Goal: Task Accomplishment & Management: Manage account settings

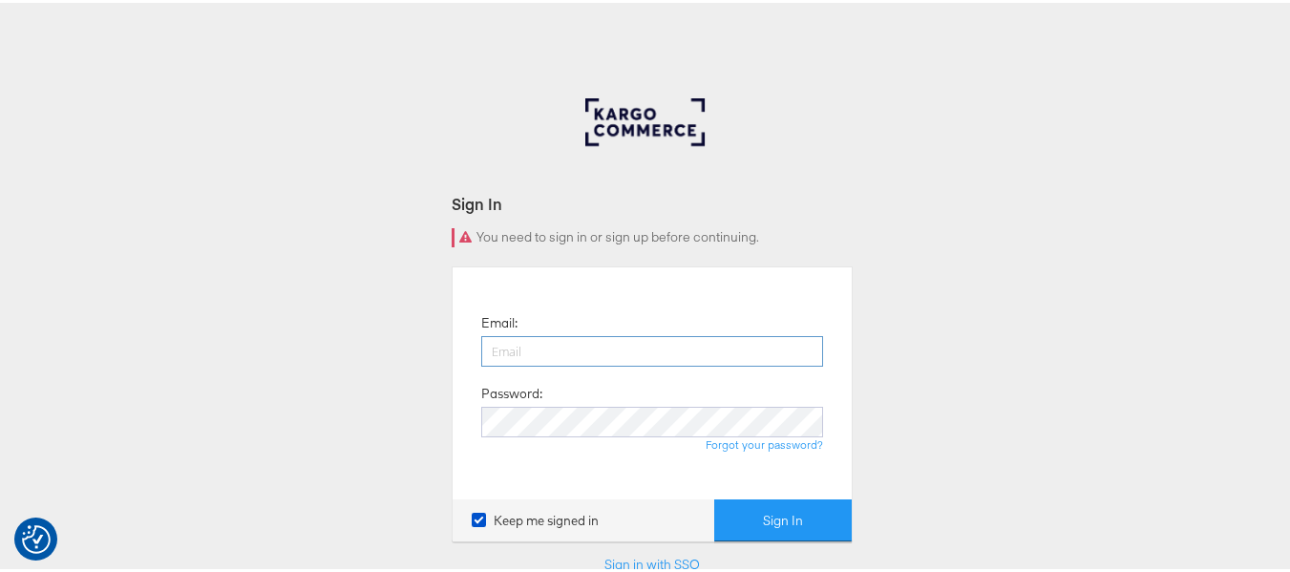
drag, startPoint x: 0, startPoint y: 0, endPoint x: 568, endPoint y: 345, distance: 664.4
click at [568, 345] on input "email" at bounding box center [652, 348] width 342 height 31
type input "[PERSON_NAME][EMAIL_ADDRESS][DOMAIN_NAME]"
click at [714, 496] on button "Sign In" at bounding box center [782, 517] width 137 height 43
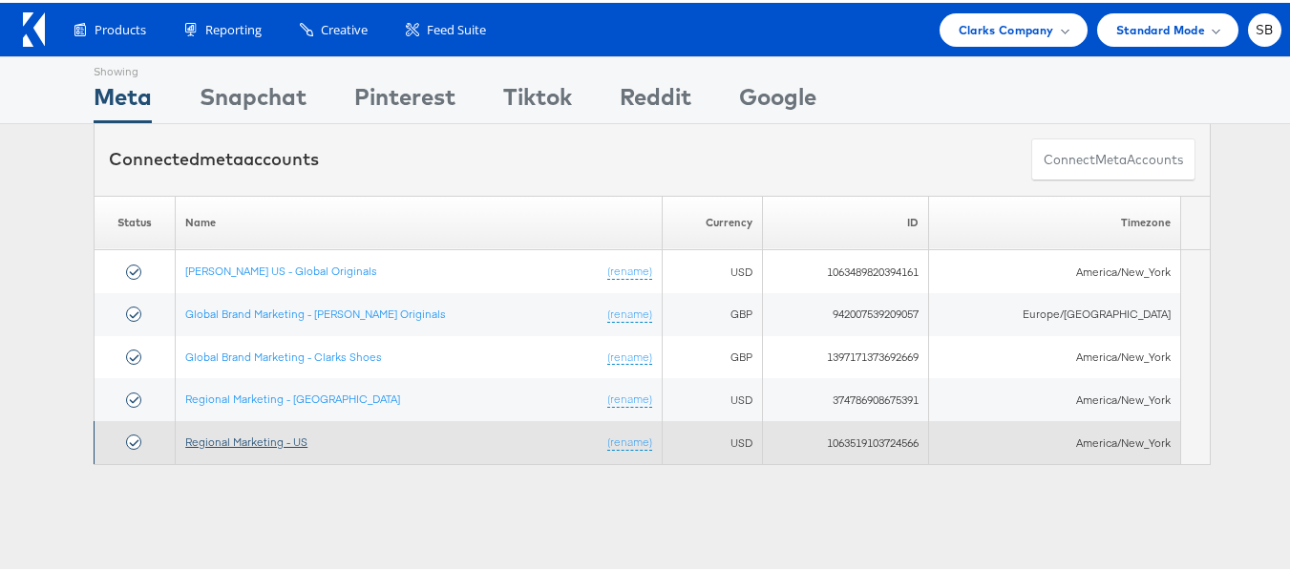
click at [269, 441] on link "Regional Marketing - US" at bounding box center [246, 439] width 122 height 14
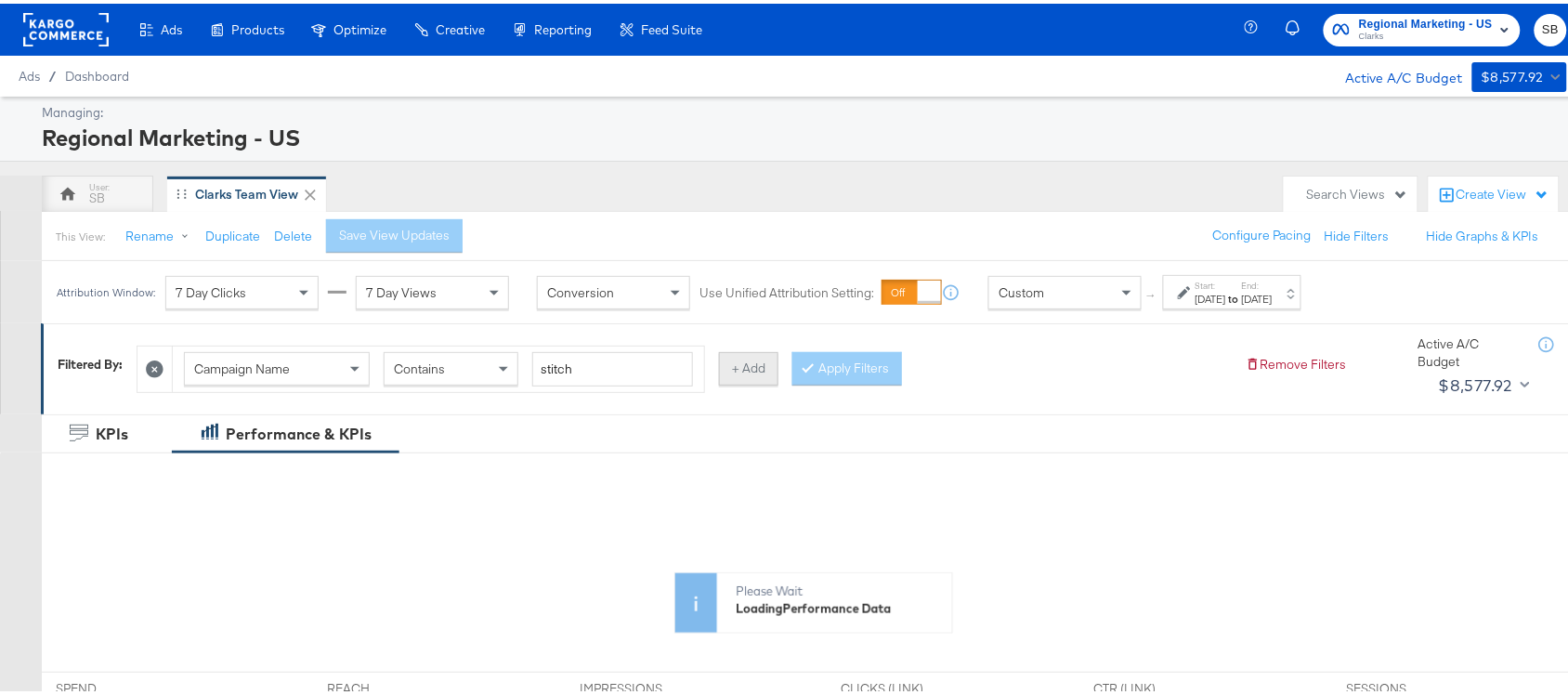
click at [753, 369] on button "+ Add" at bounding box center [748, 365] width 59 height 33
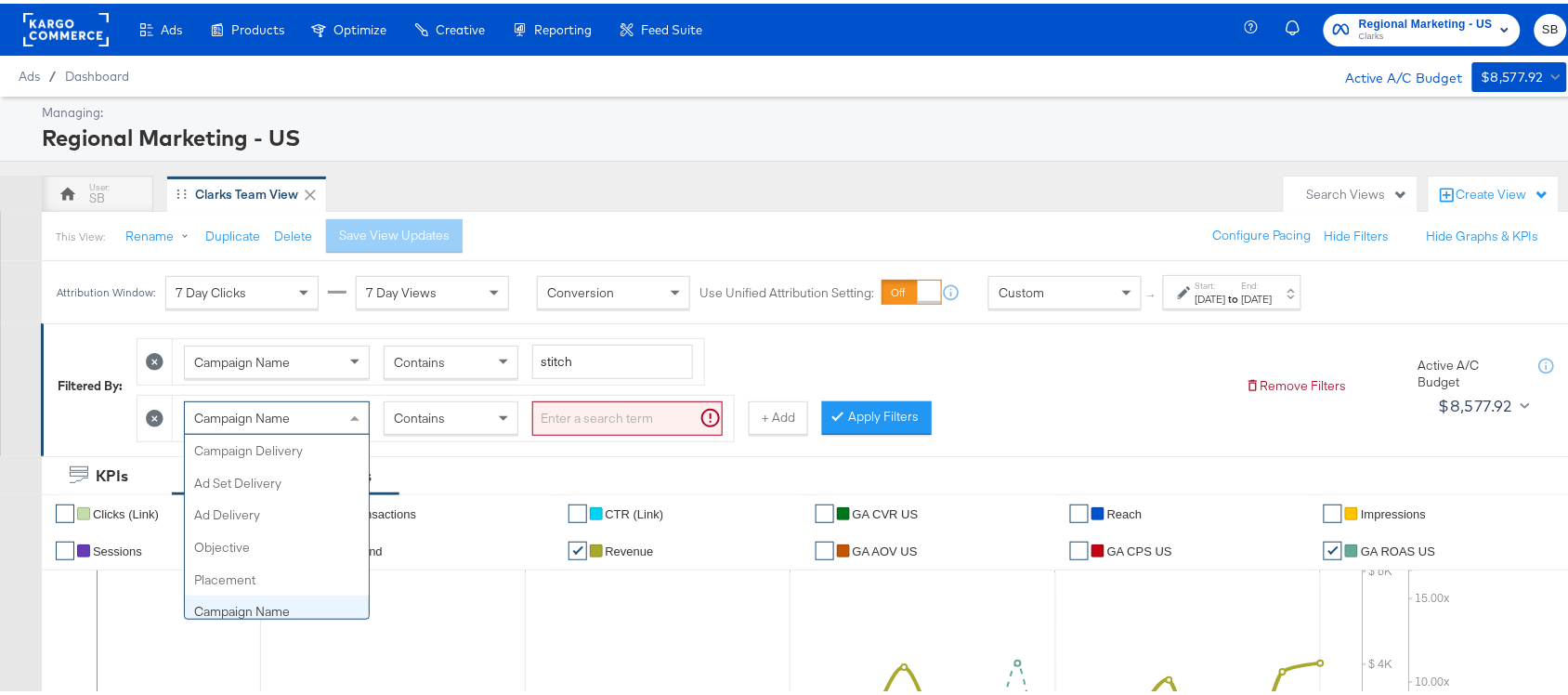
scroll to position [160, 0]
click at [311, 411] on div "Campaign Name" at bounding box center [276, 415] width 184 height 31
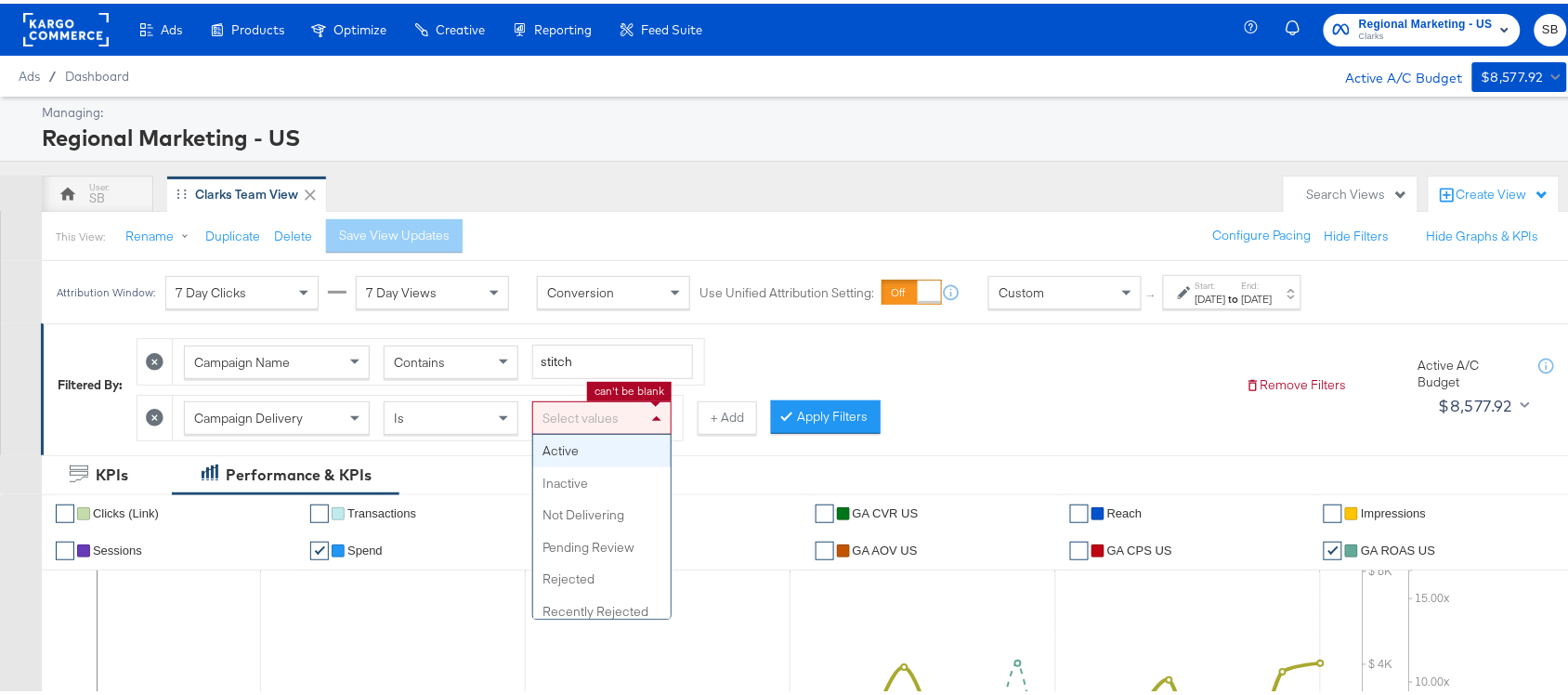
click at [615, 410] on div "Select values" at bounding box center [601, 415] width 137 height 31
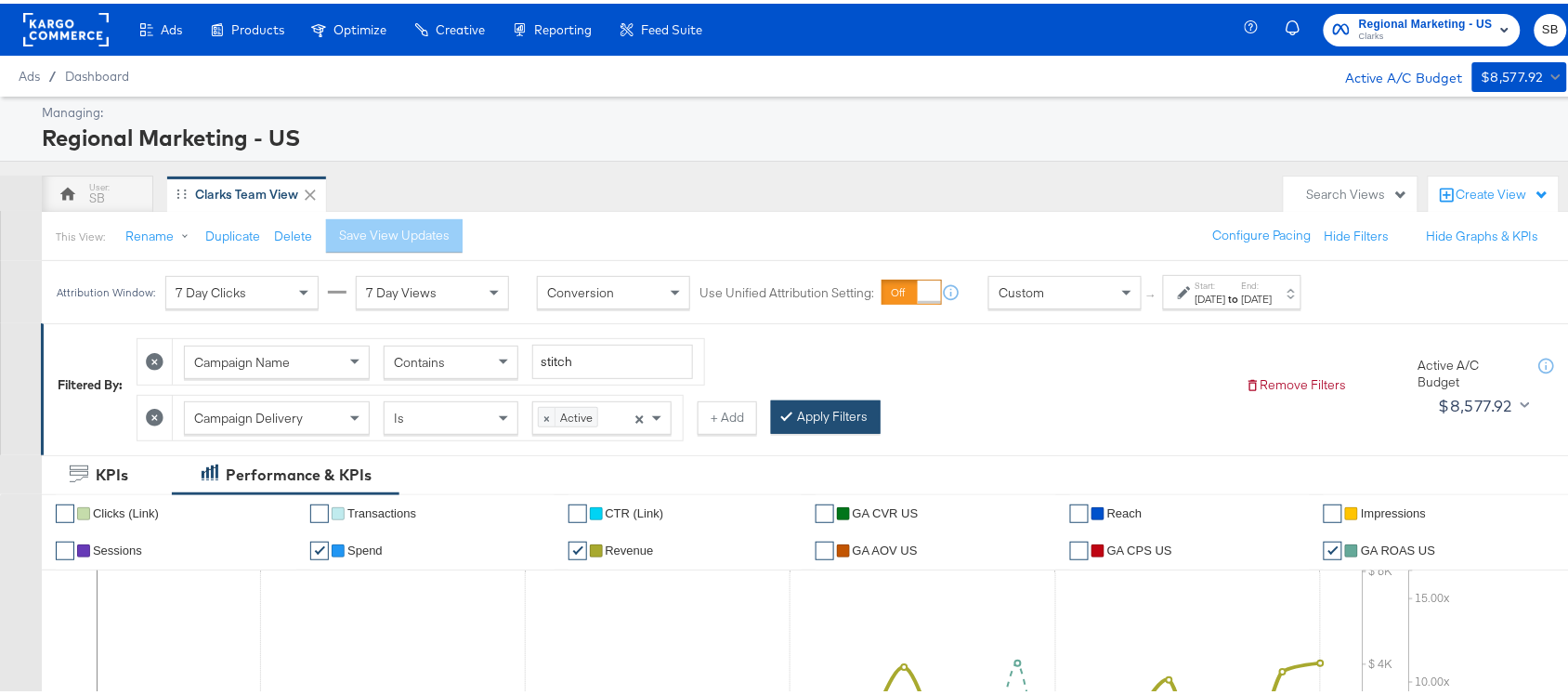
click at [822, 414] on button "Apply Filters" at bounding box center [825, 414] width 110 height 33
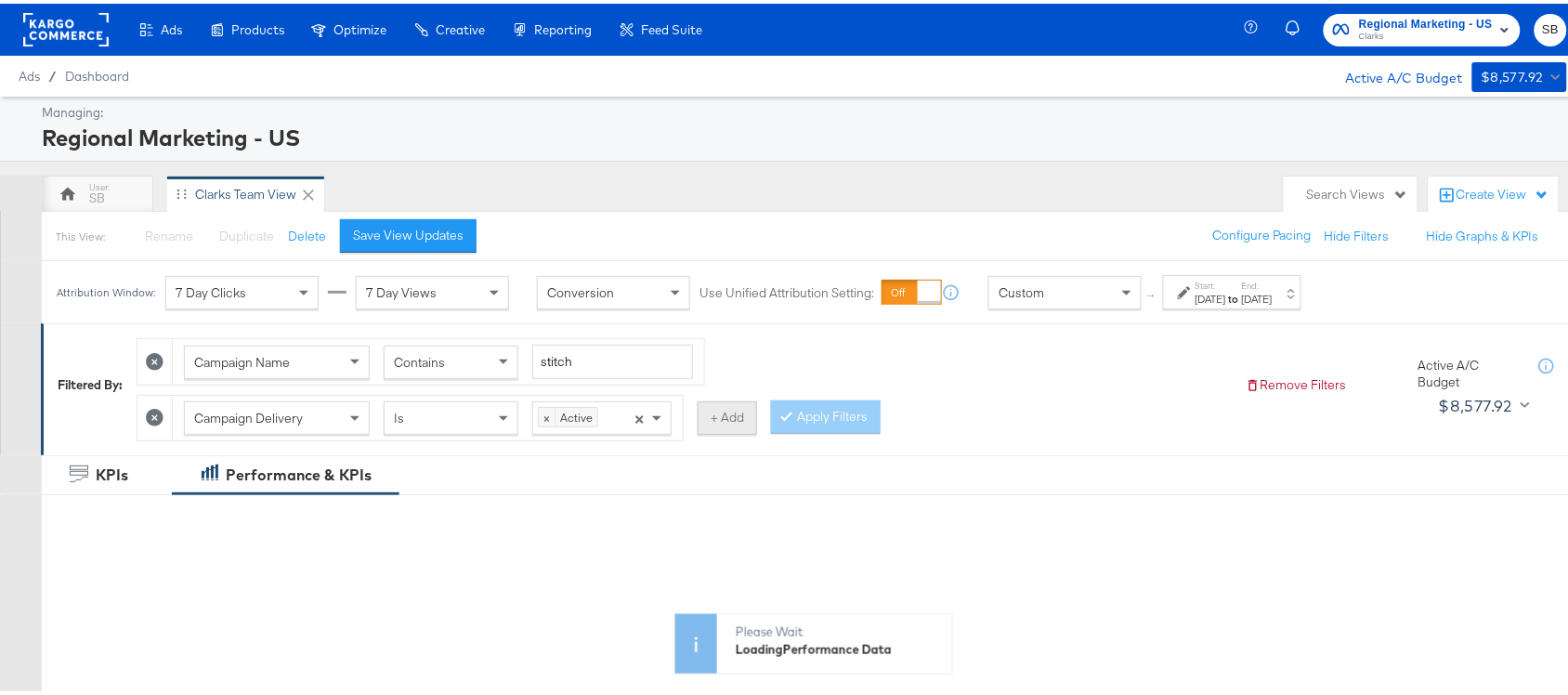
click at [729, 421] on button "+ Add" at bounding box center [727, 415] width 59 height 33
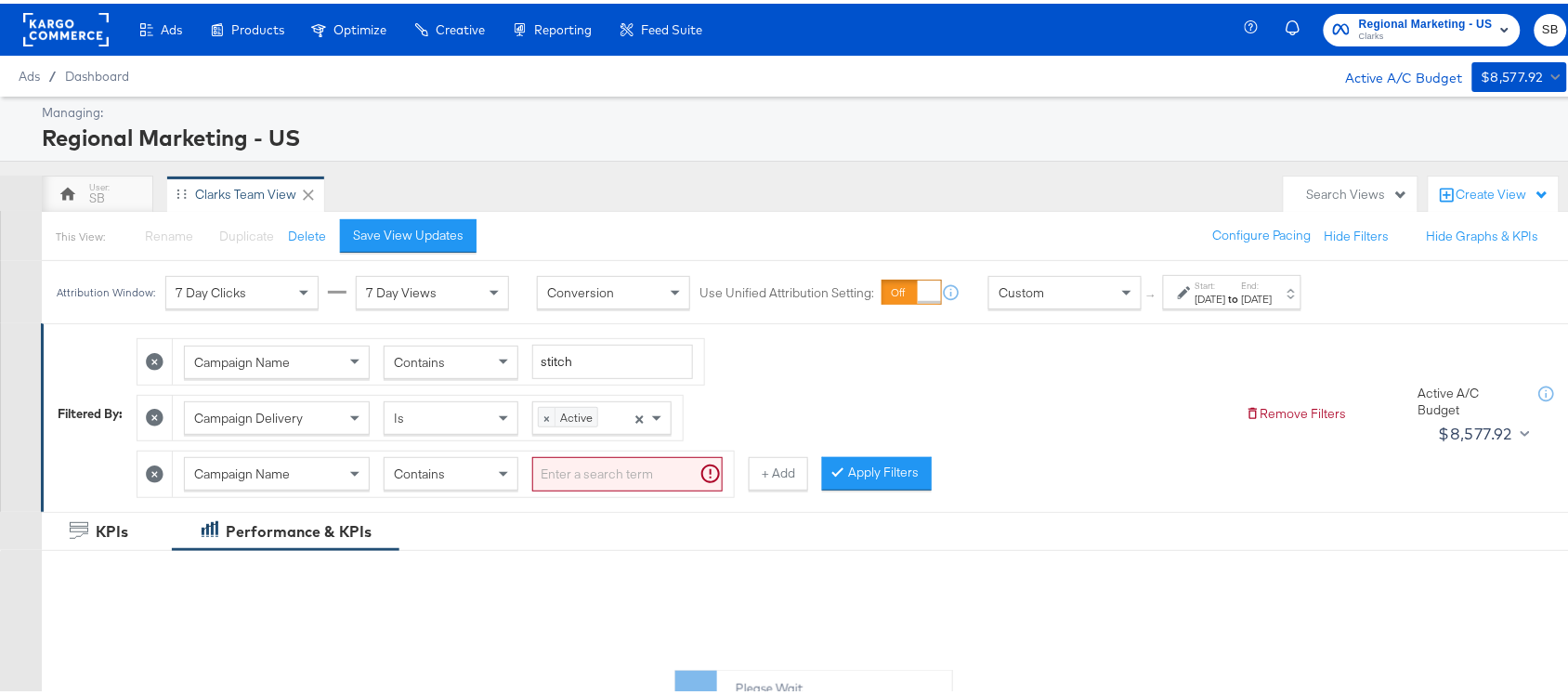
click at [323, 482] on div "Campaign Name" at bounding box center [276, 470] width 184 height 31
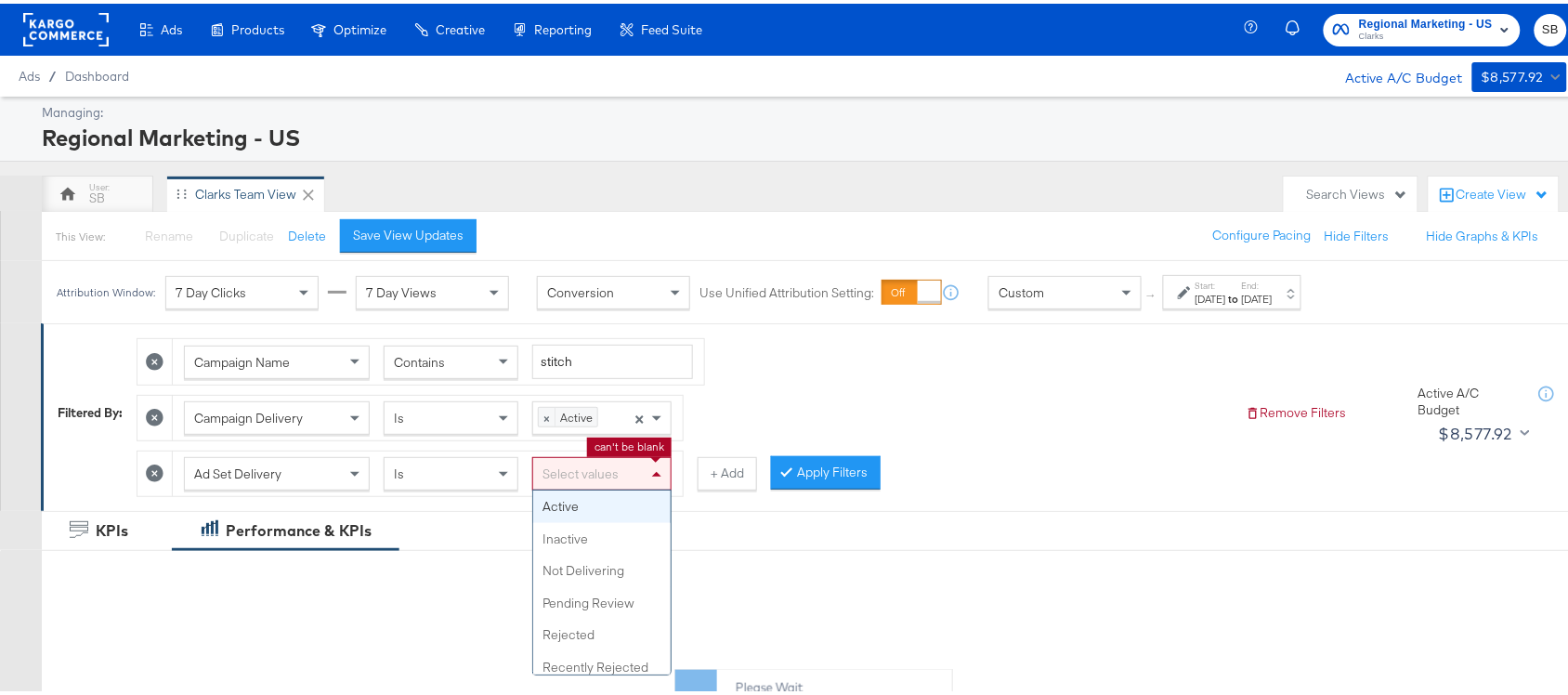
click at [615, 475] on div "Select values" at bounding box center [601, 470] width 137 height 31
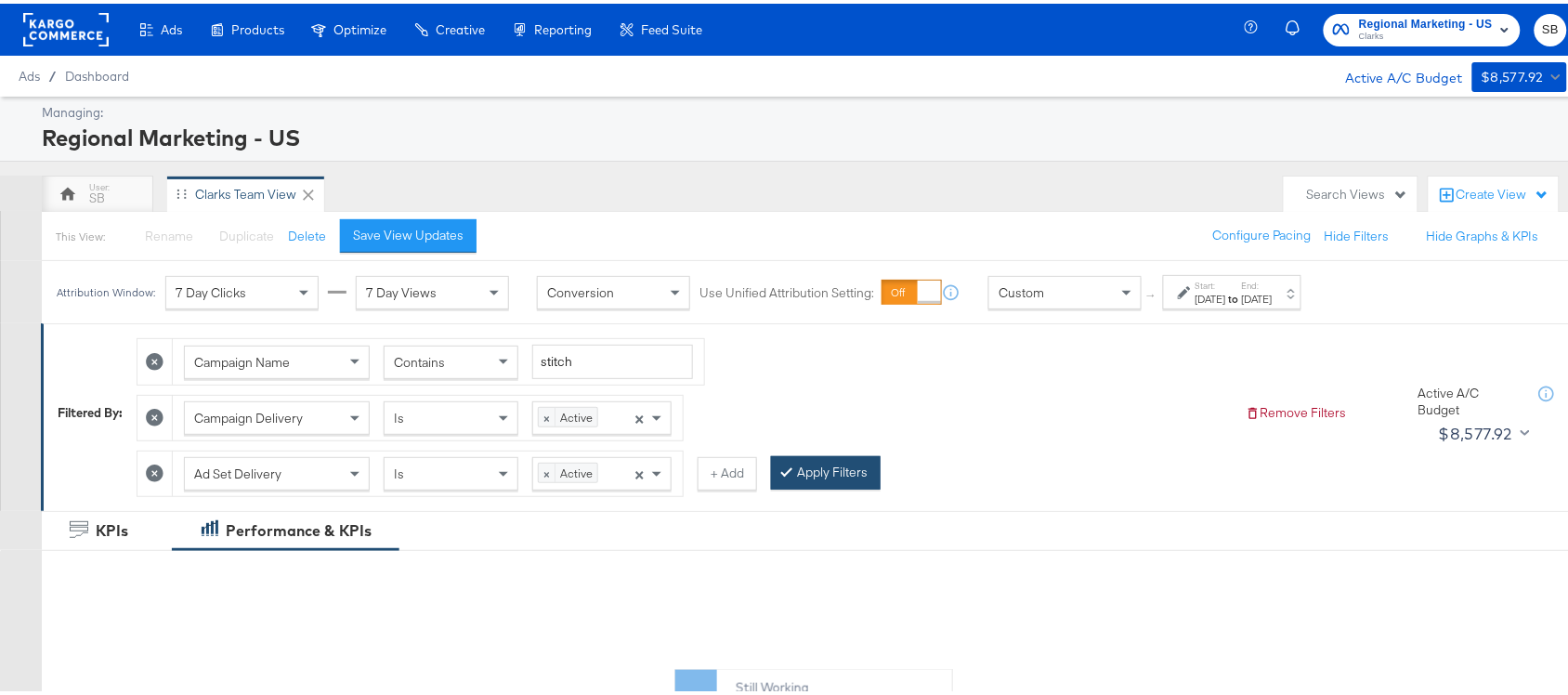
click at [809, 475] on button "Apply Filters" at bounding box center [825, 469] width 110 height 33
click at [1033, 443] on div "Campaign Name Contains stitch Campaign Delivery Is × Active × Ad Set Delivery I…" at bounding box center [683, 409] width 1094 height 168
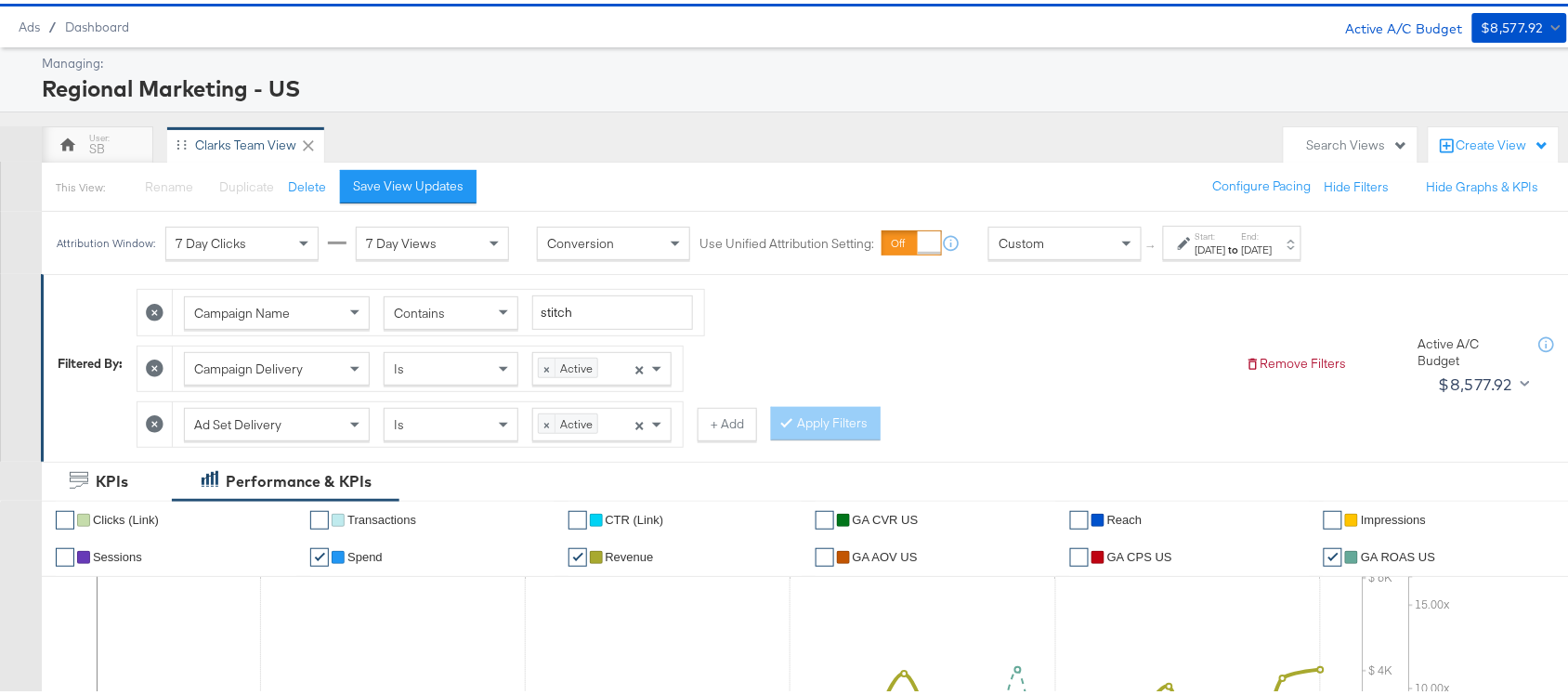
scroll to position [12, 0]
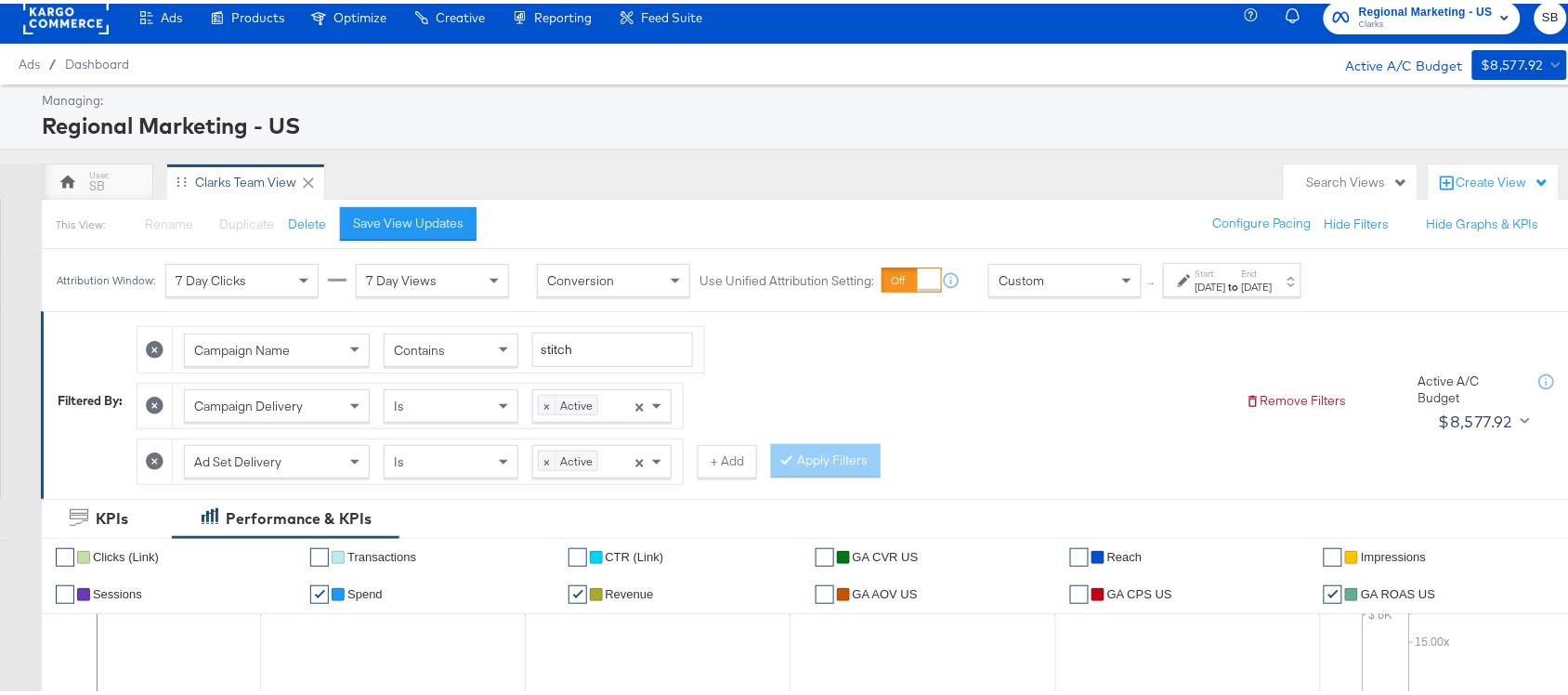
click at [1226, 274] on label "Start:" at bounding box center [1211, 270] width 31 height 12
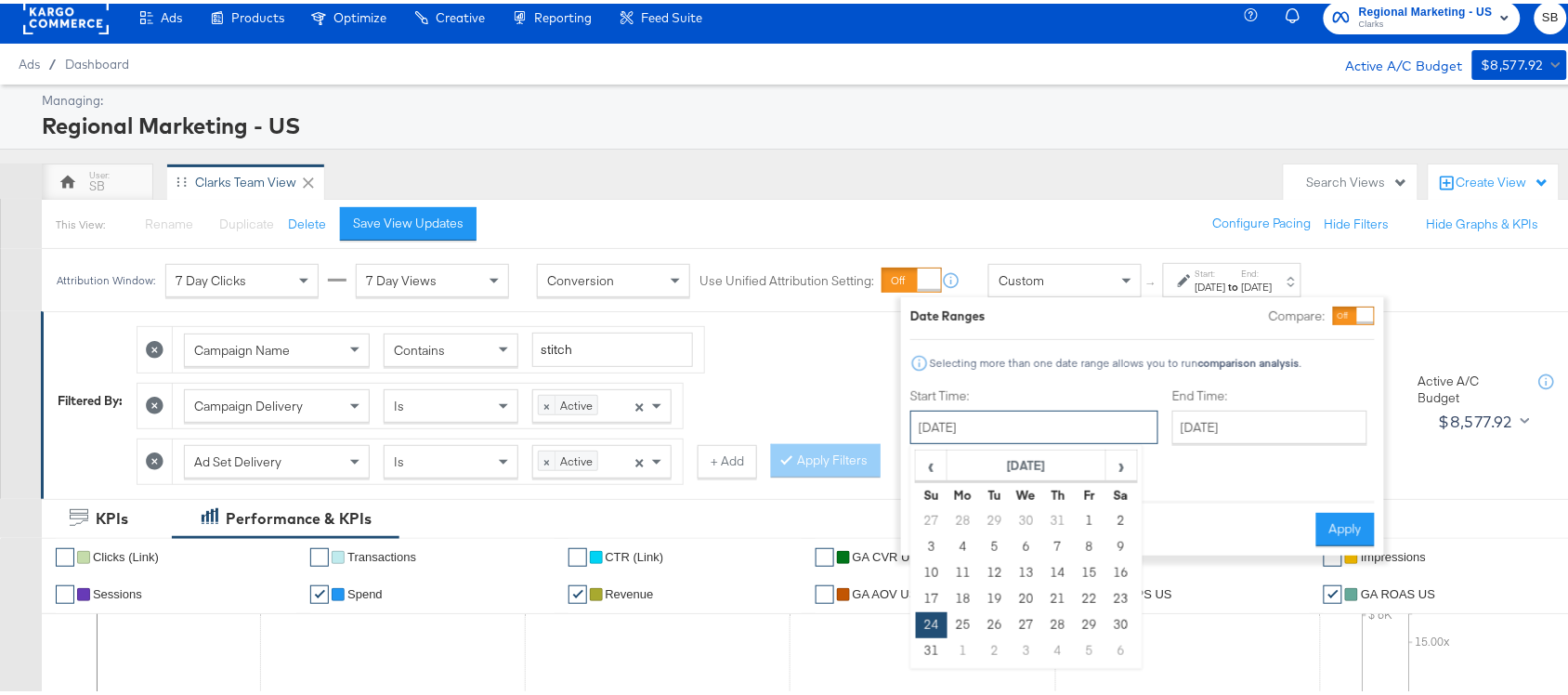
click at [1019, 437] on input "[DATE]" at bounding box center [1034, 423] width 248 height 33
click at [1115, 472] on span "›" at bounding box center [1122, 461] width 29 height 28
click at [920, 597] on td "21" at bounding box center [931, 596] width 31 height 26
type input "[DATE]"
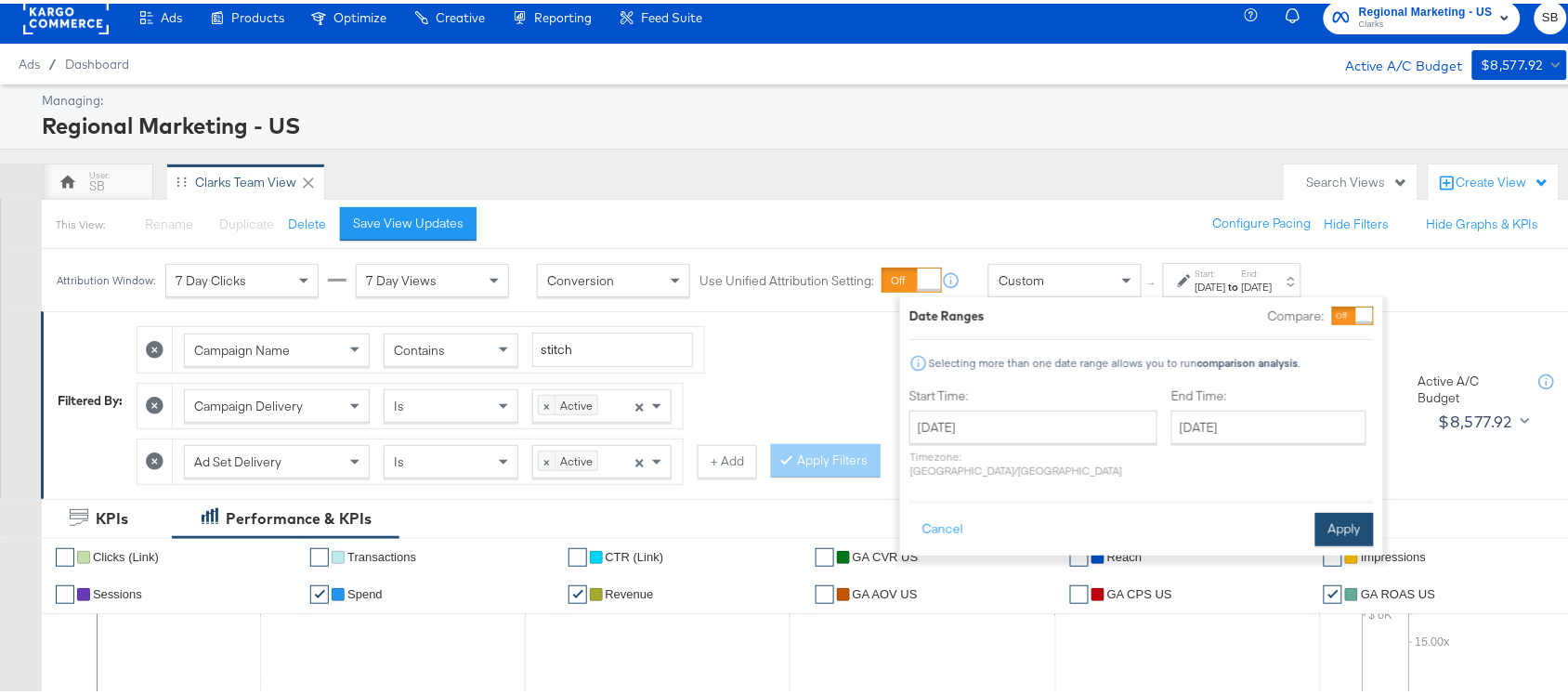
click at [1354, 509] on button "Apply" at bounding box center [1344, 526] width 58 height 33
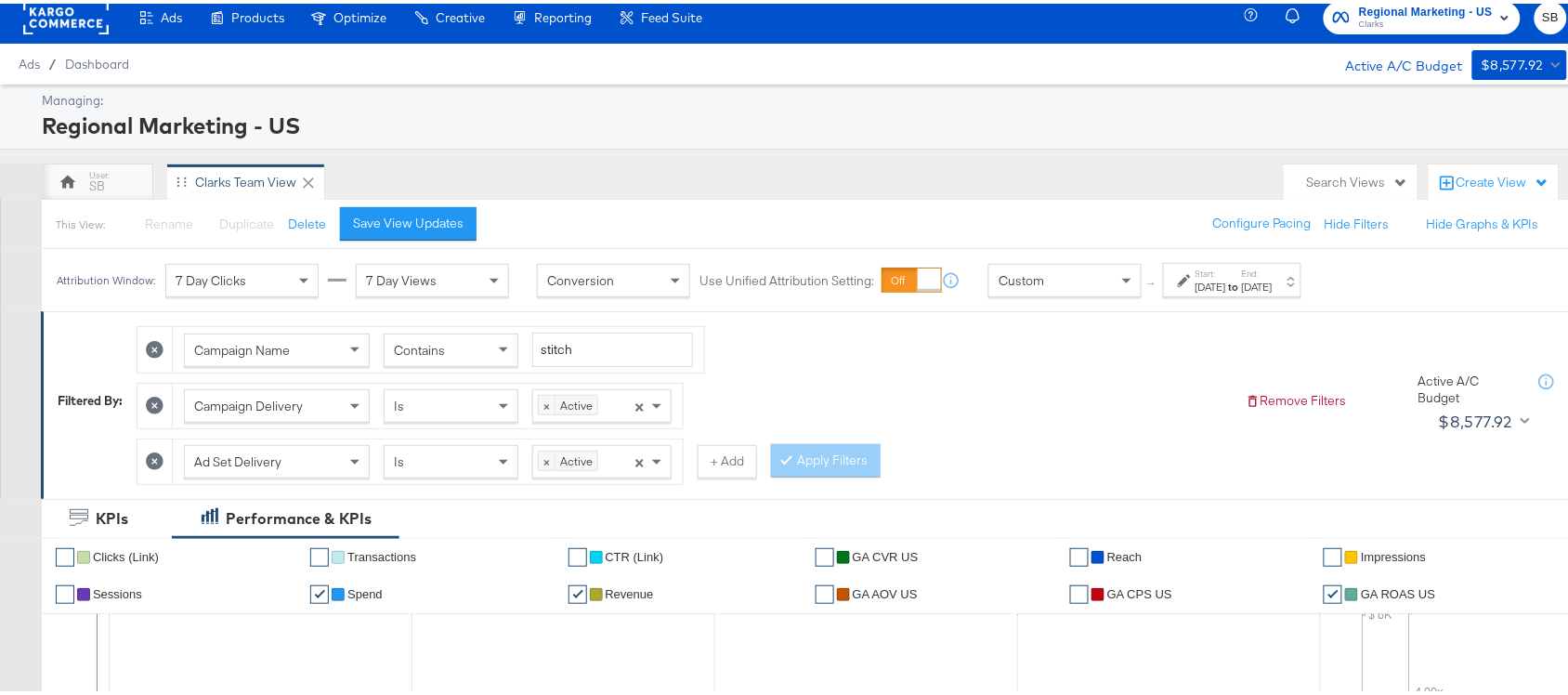
click at [989, 416] on div "Campaign Name Contains stitch Campaign Delivery Is × Active × Ad Set Delivery I…" at bounding box center [683, 397] width 1094 height 168
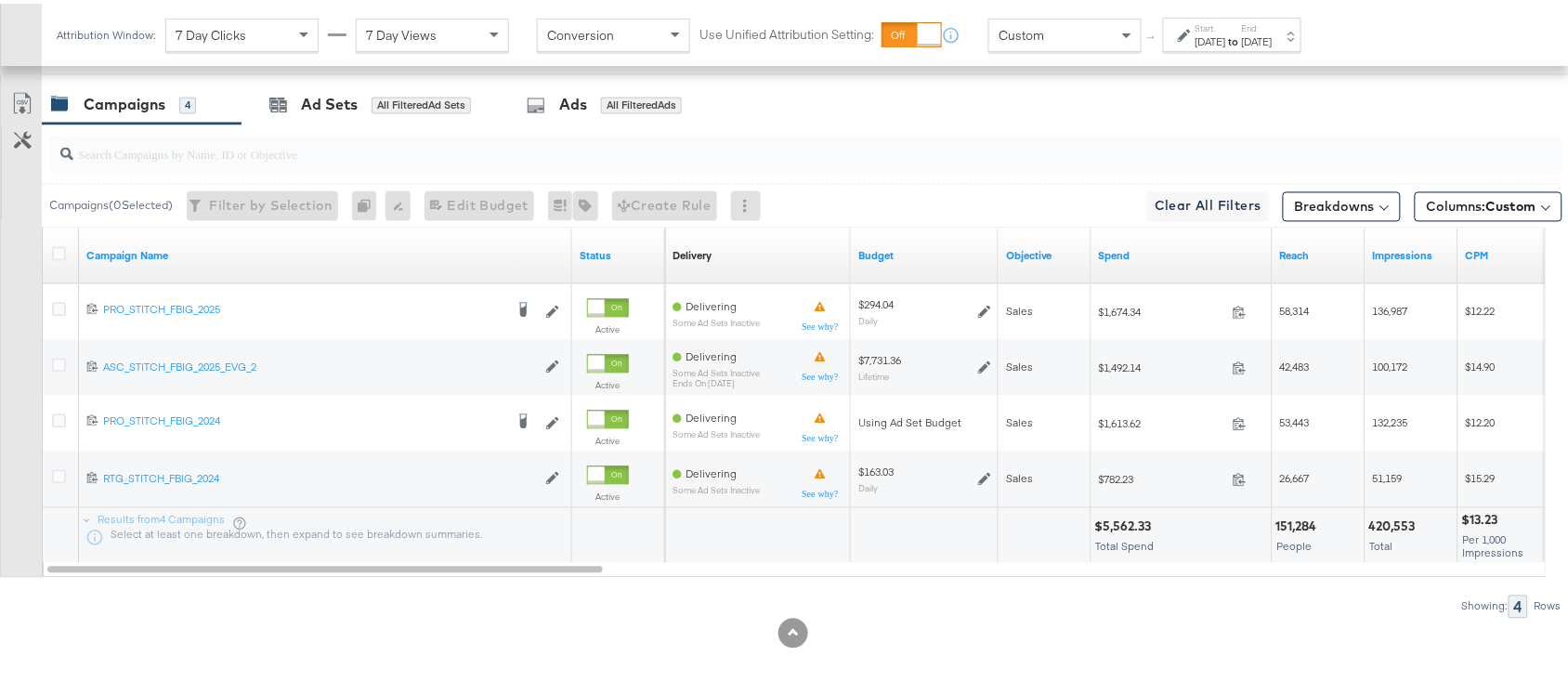
scroll to position [1023, 0]
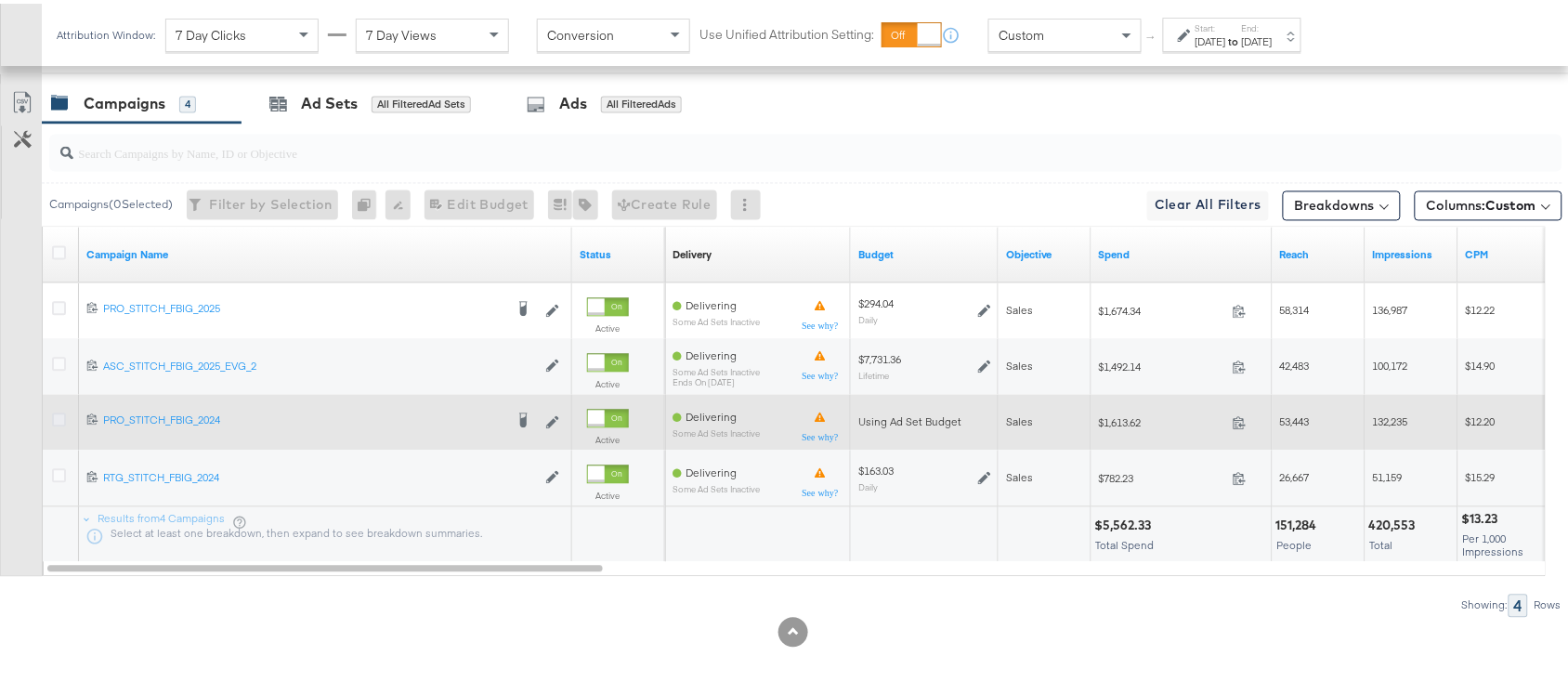
click at [56, 416] on icon at bounding box center [58, 417] width 14 height 14
click at [0, 0] on input "checkbox" at bounding box center [0, 0] width 0 height 0
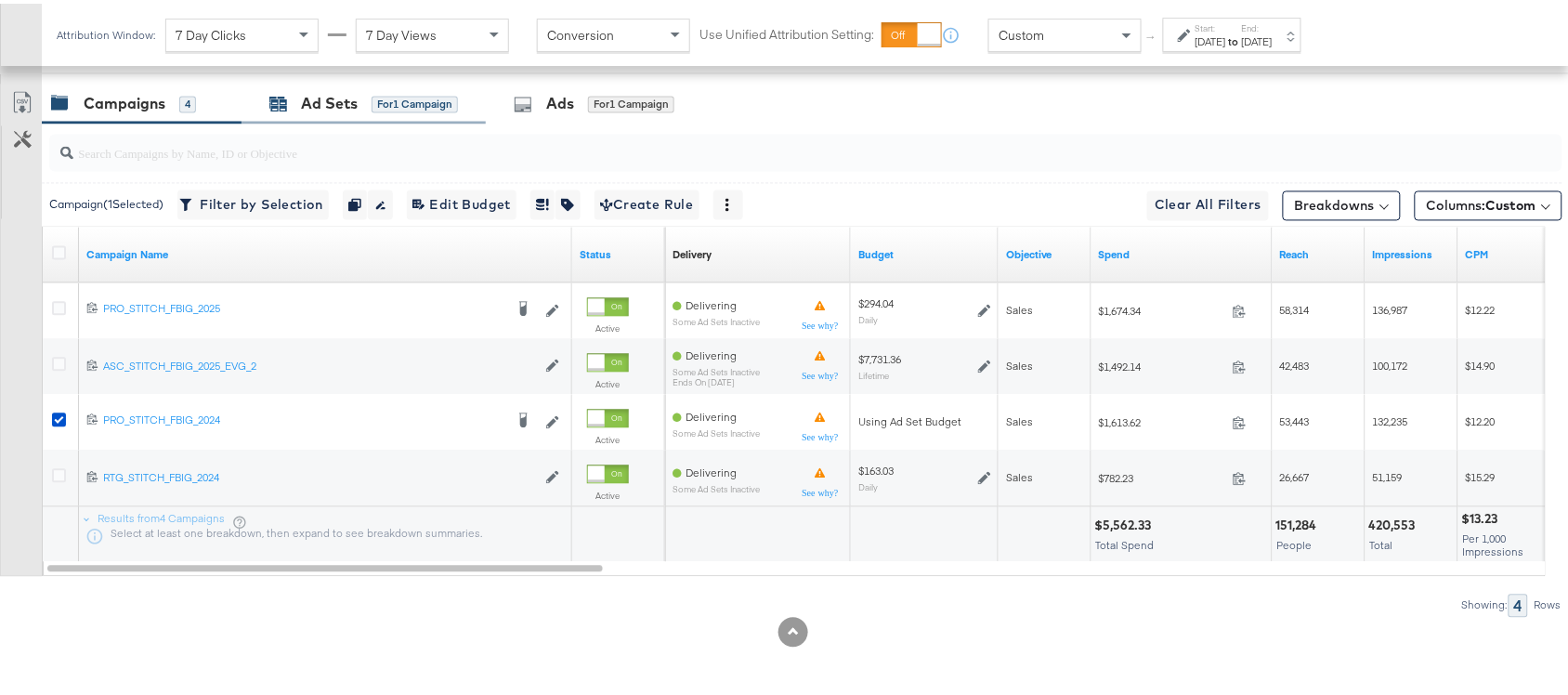
click at [302, 103] on div "Ad Sets" at bounding box center [329, 101] width 56 height 21
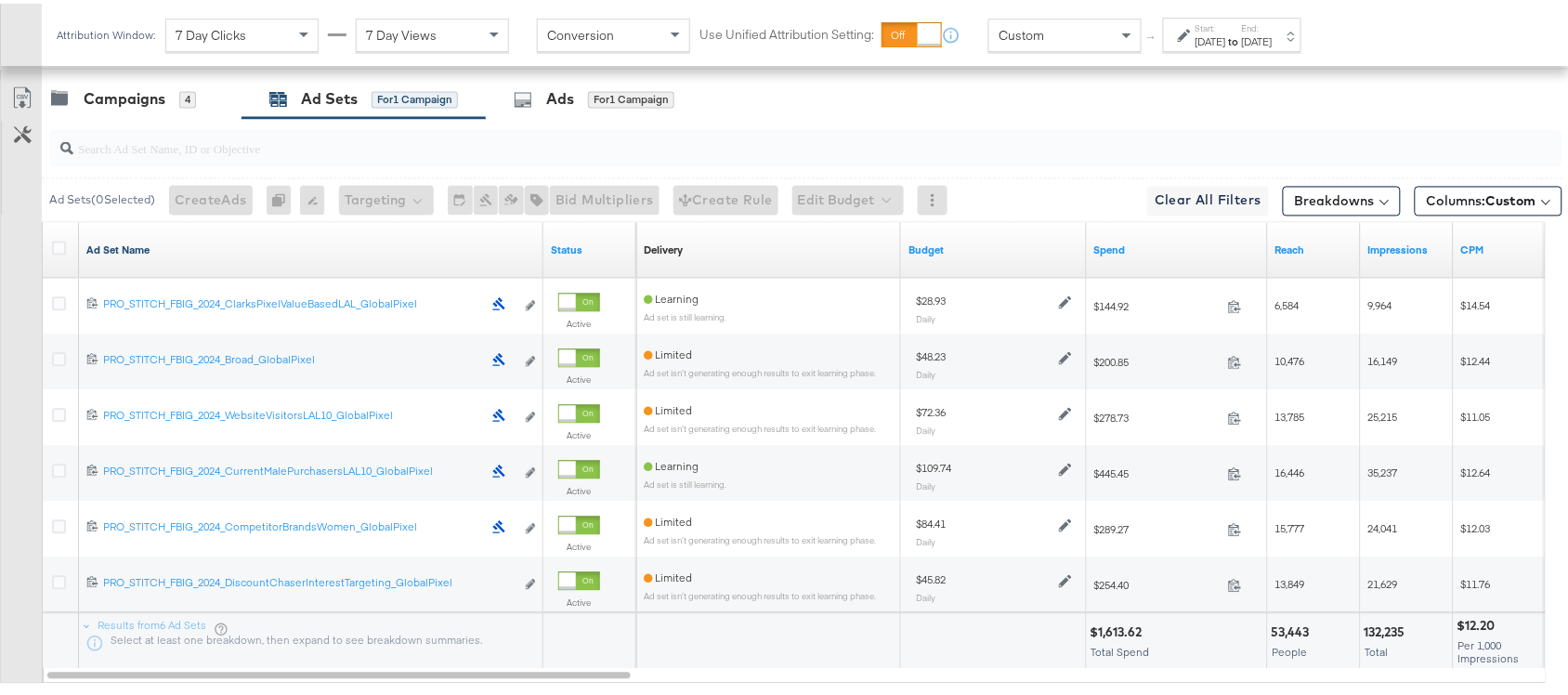
click at [163, 252] on link "Ad Set Name" at bounding box center [311, 246] width 449 height 15
click at [163, 252] on link "Ad Set Name ↓" at bounding box center [311, 246] width 449 height 15
click at [1226, 31] on div "[DATE]" at bounding box center [1211, 38] width 31 height 15
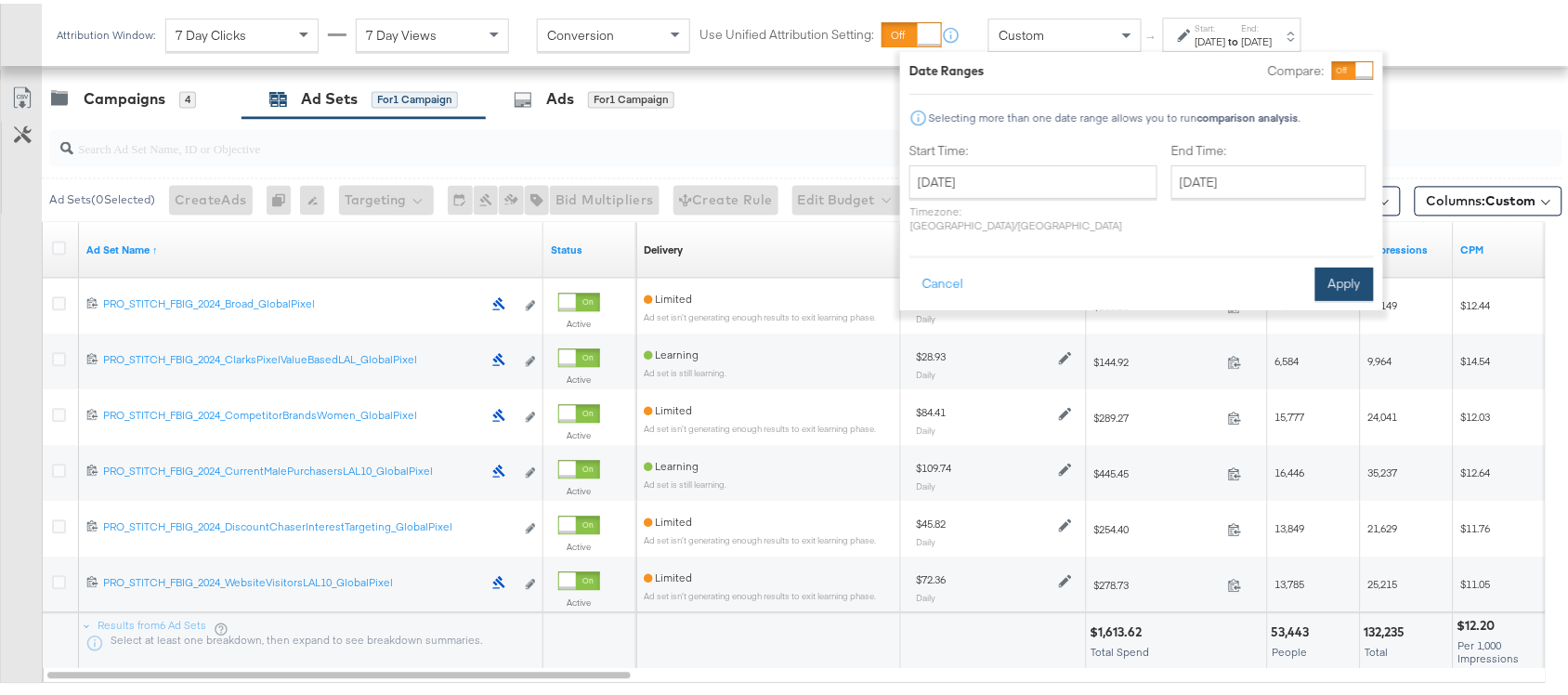
click at [1330, 271] on button "Apply" at bounding box center [1344, 280] width 58 height 33
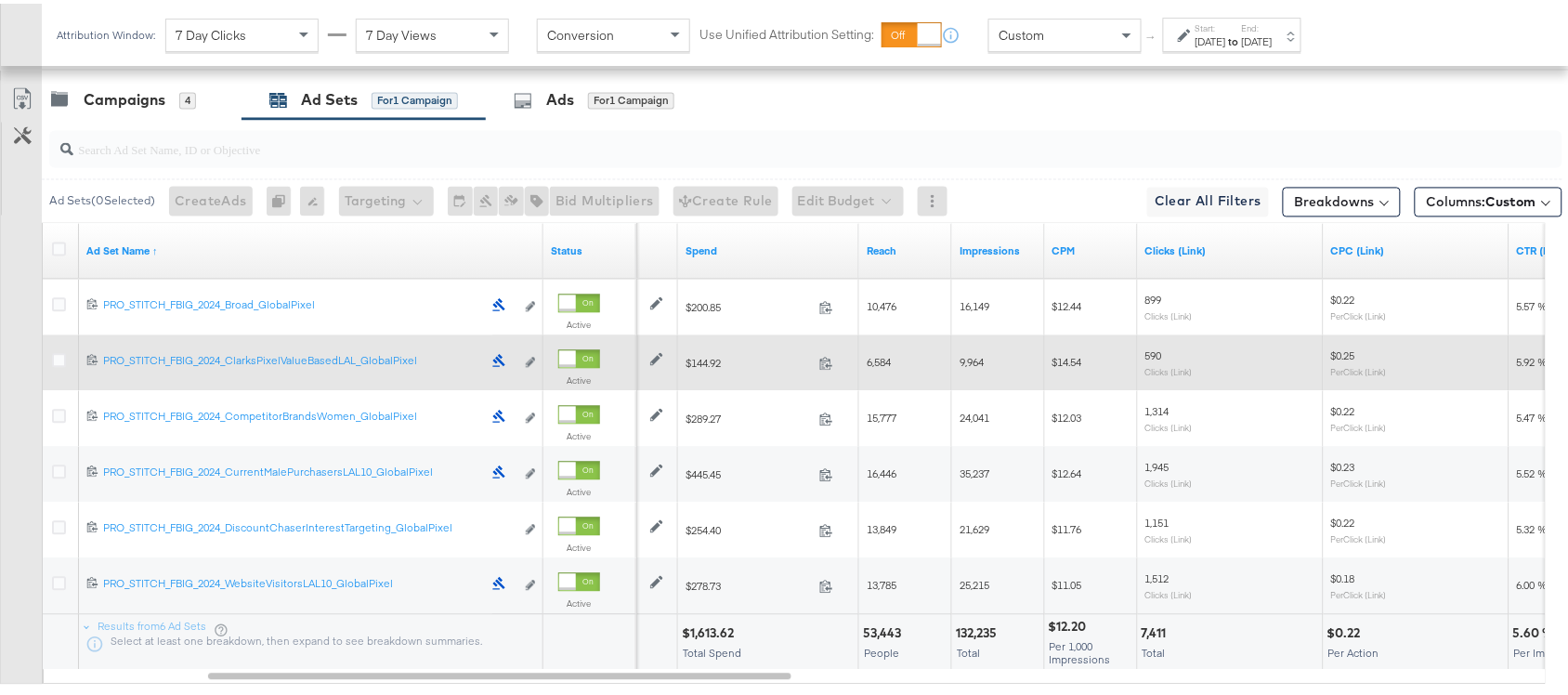
scroll to position [1020, 0]
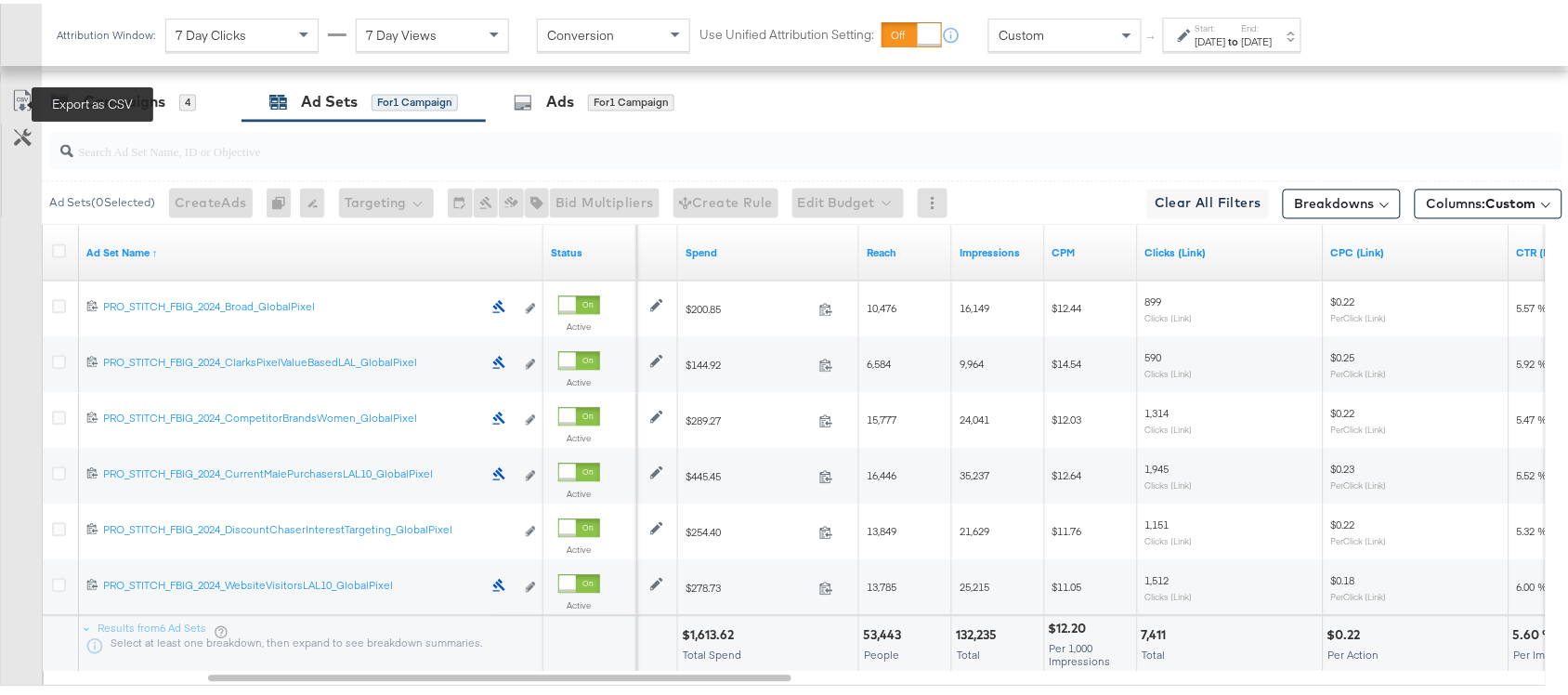
click at [21, 107] on icon at bounding box center [20, 101] width 11 height 14
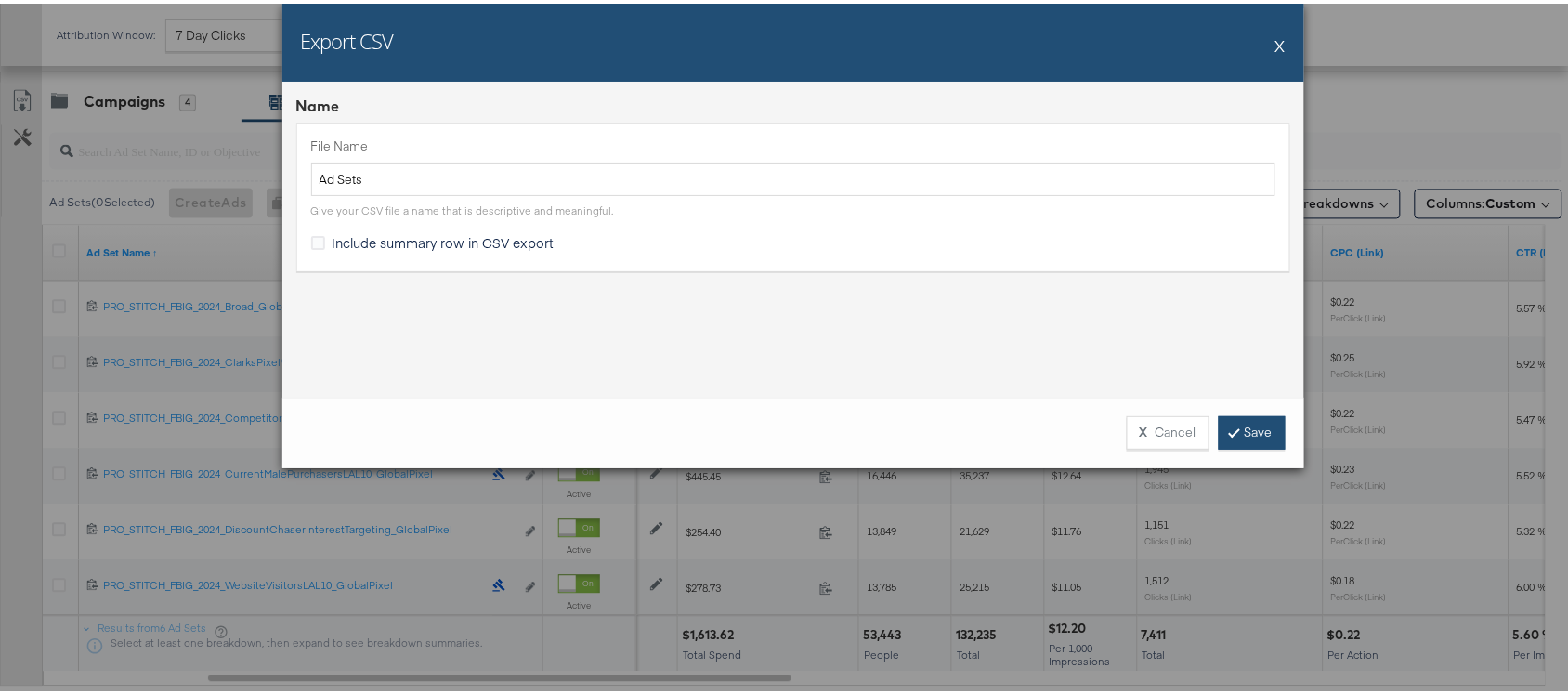
click at [1240, 422] on link "Save" at bounding box center [1252, 429] width 67 height 33
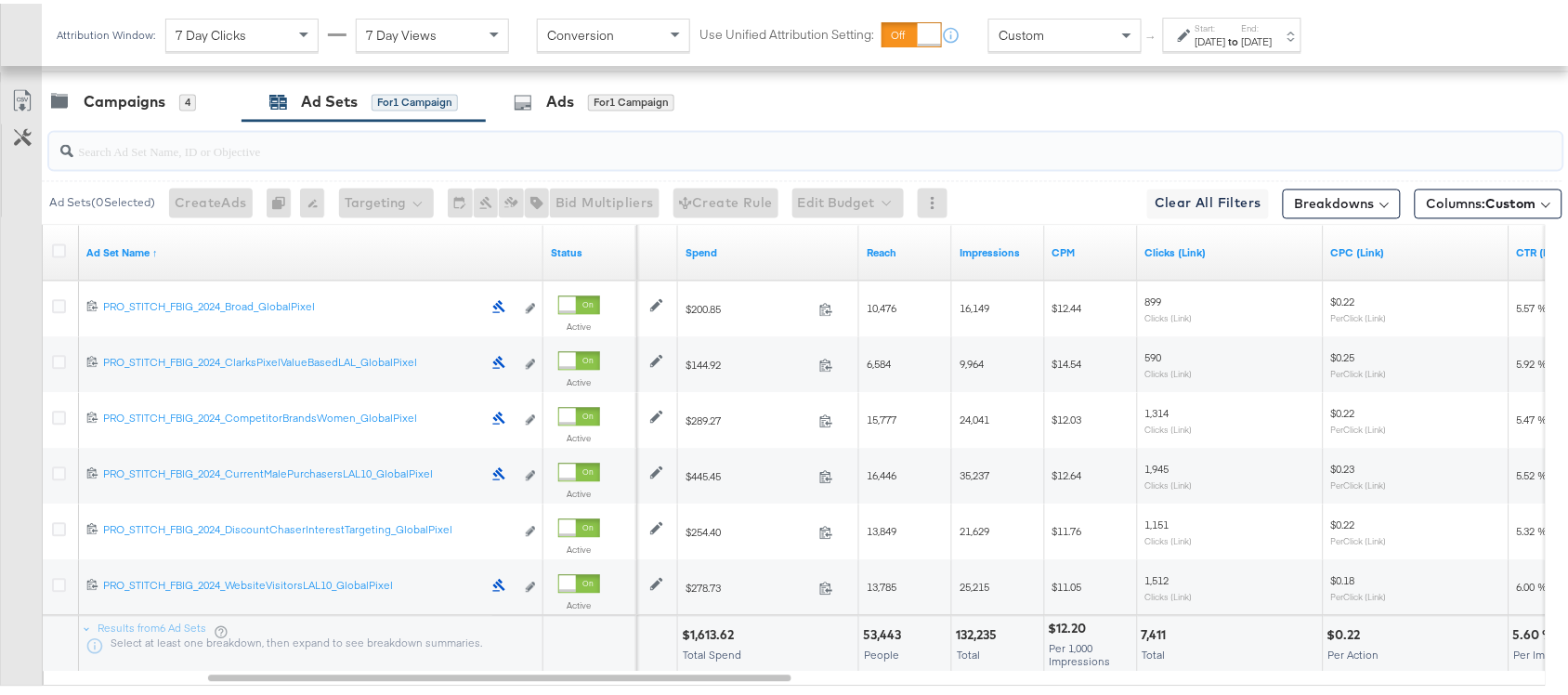
click at [1000, 156] on input "search" at bounding box center [748, 140] width 1351 height 36
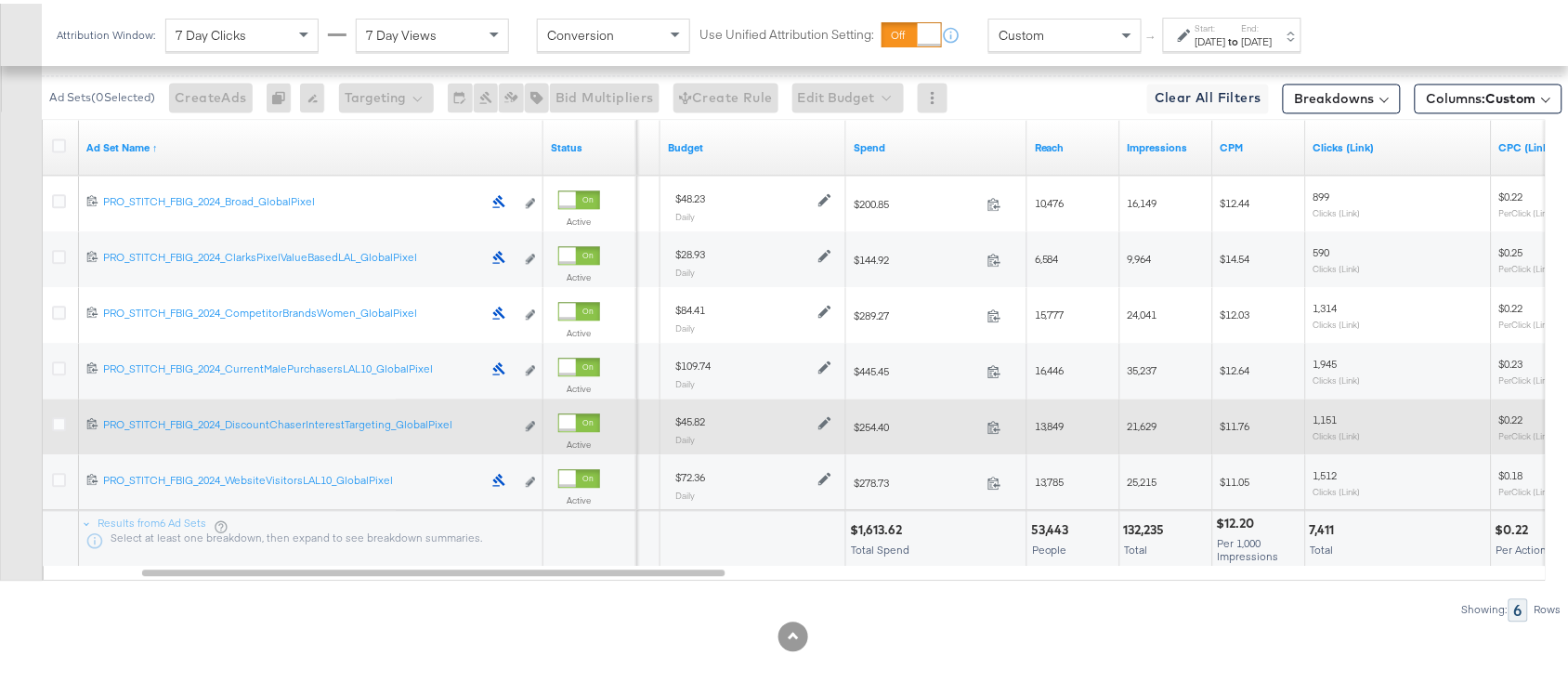
scroll to position [1125, 0]
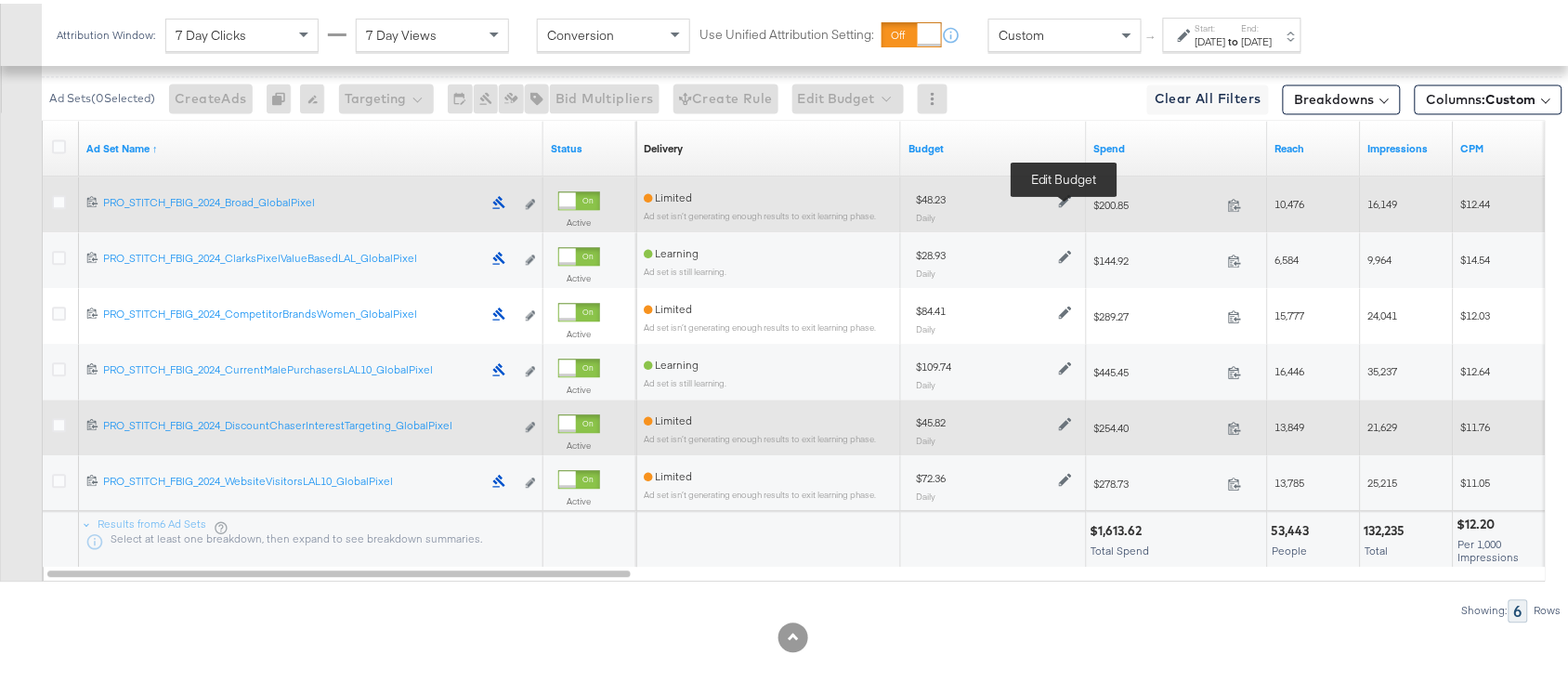
click at [1066, 203] on icon at bounding box center [1064, 197] width 13 height 13
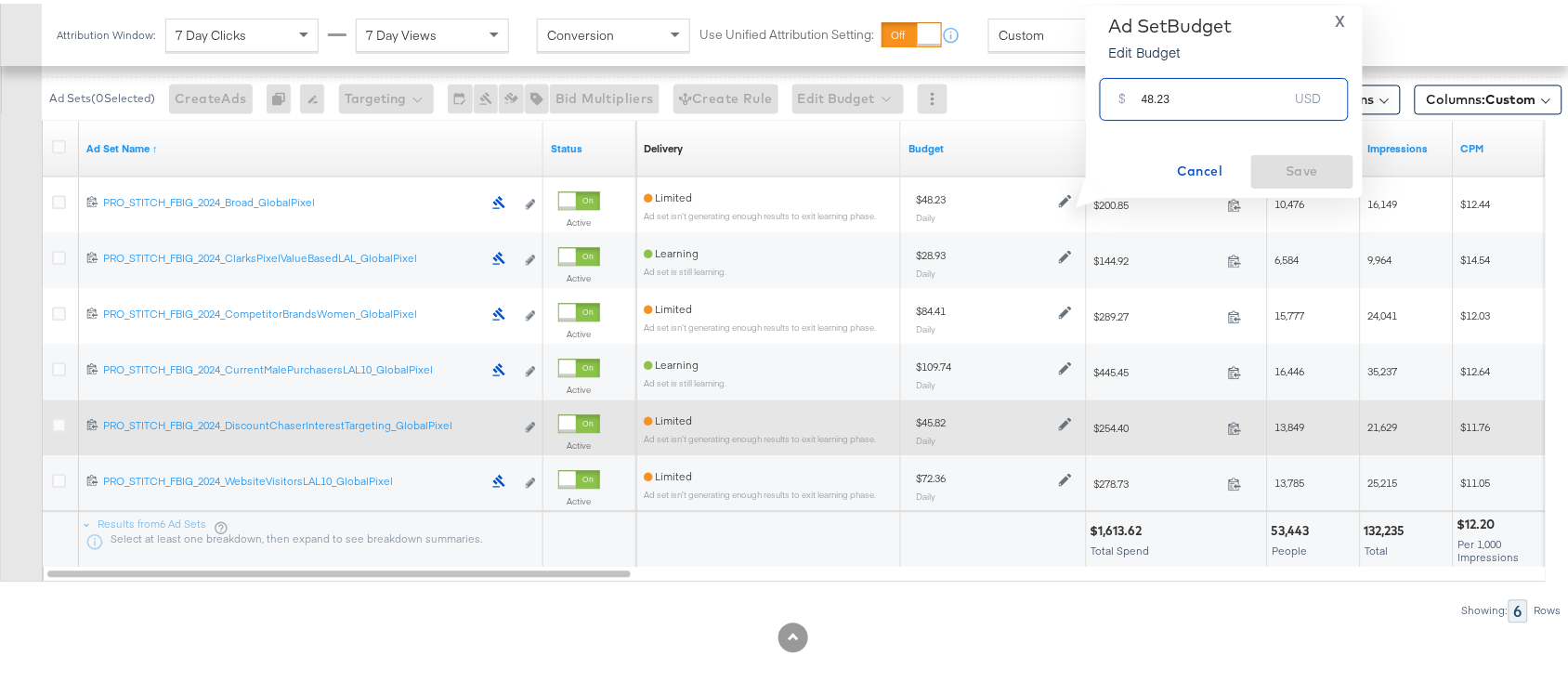
click at [1209, 98] on input "48.23" at bounding box center [1214, 88] width 147 height 40
paste input "$37.61"
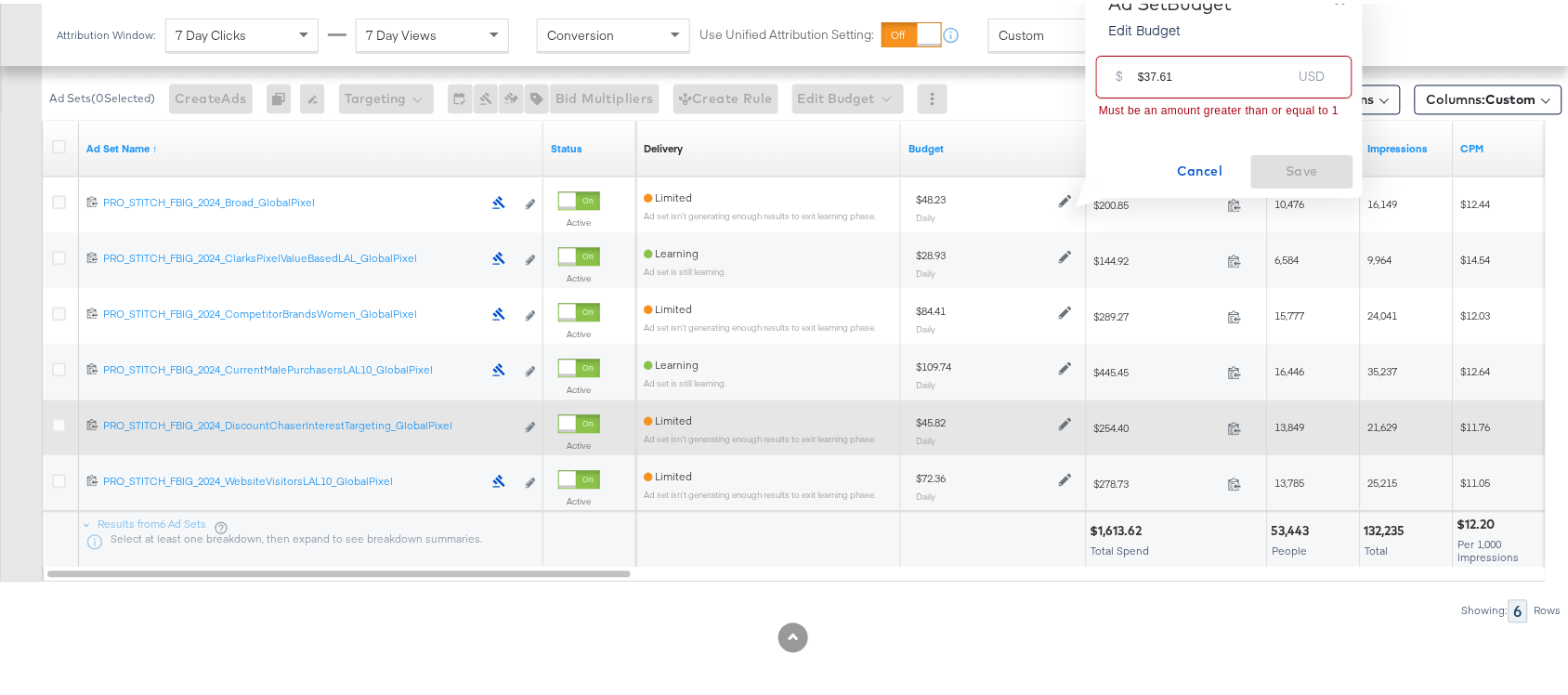
click at [1143, 75] on input "$37.61" at bounding box center [1214, 65] width 154 height 40
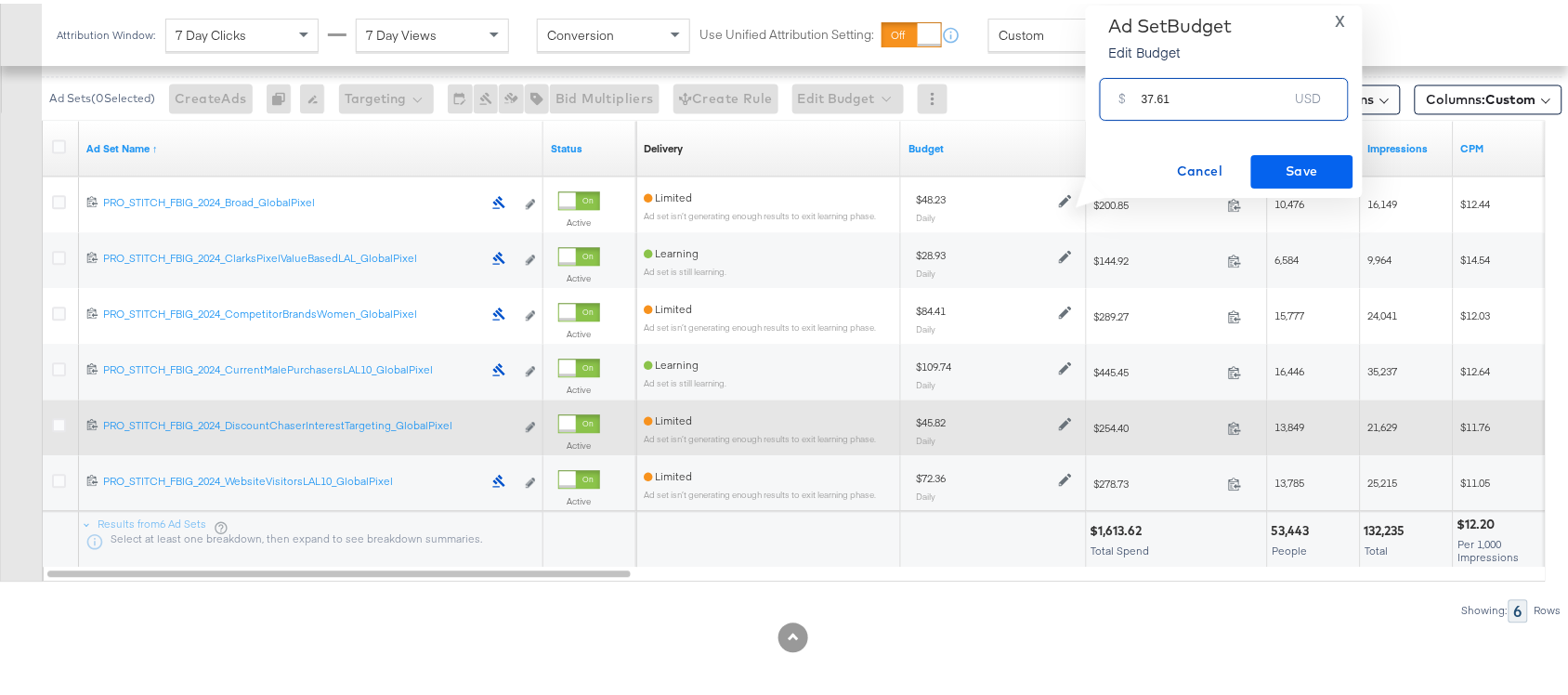
type input "37.61"
click at [1299, 169] on span "Save" at bounding box center [1302, 167] width 88 height 23
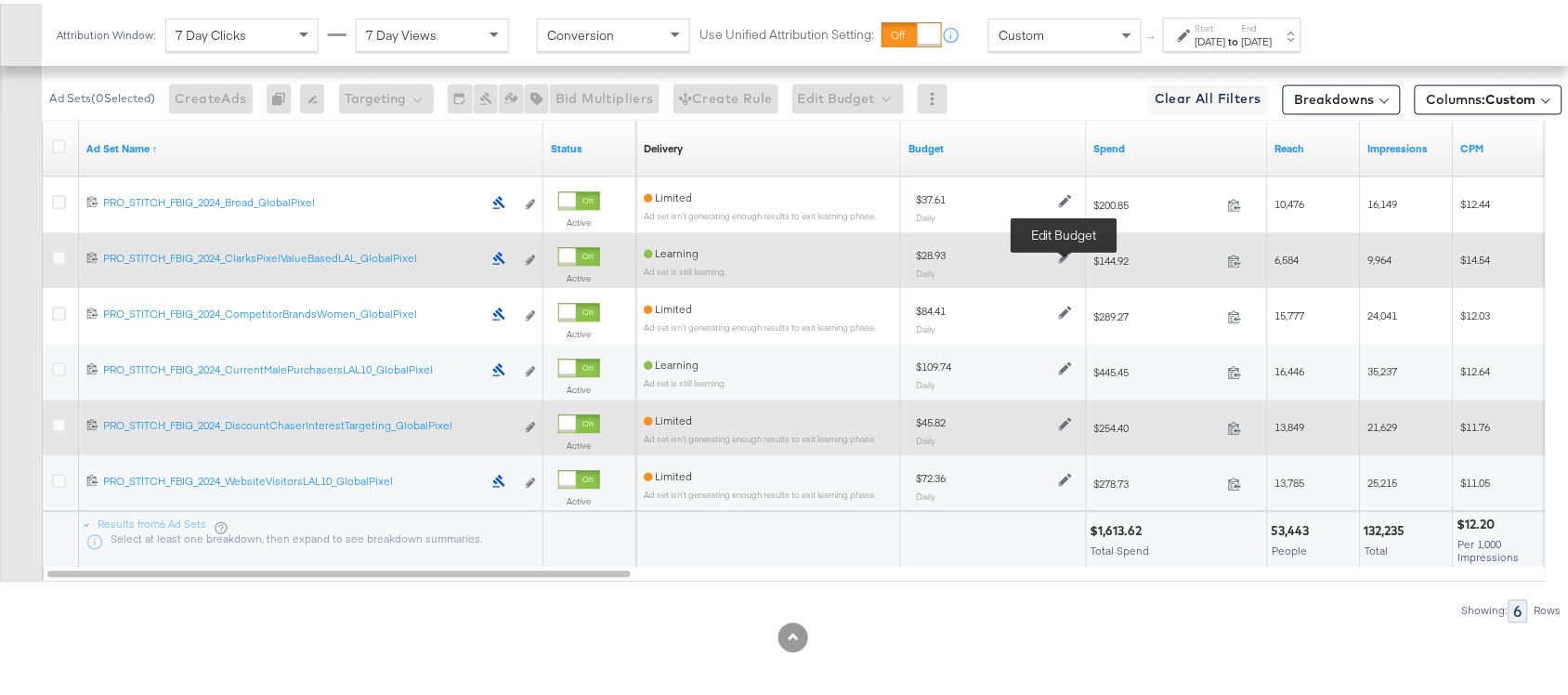
click at [1058, 259] on icon at bounding box center [1064, 252] width 13 height 13
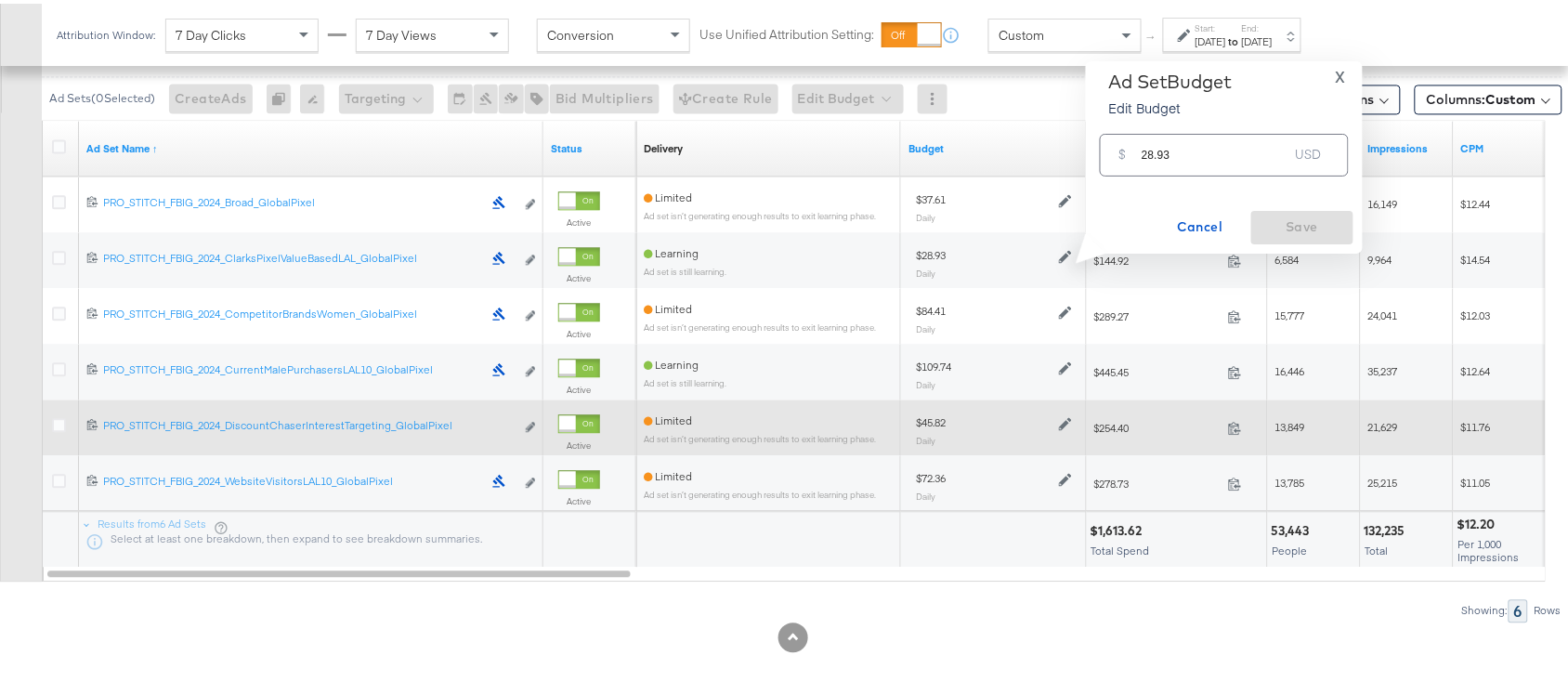
click at [1200, 154] on input "28.93" at bounding box center [1214, 143] width 147 height 40
paste input "$37.54"
click at [1200, 154] on div "$ $37.54 USD" at bounding box center [1224, 151] width 249 height 42
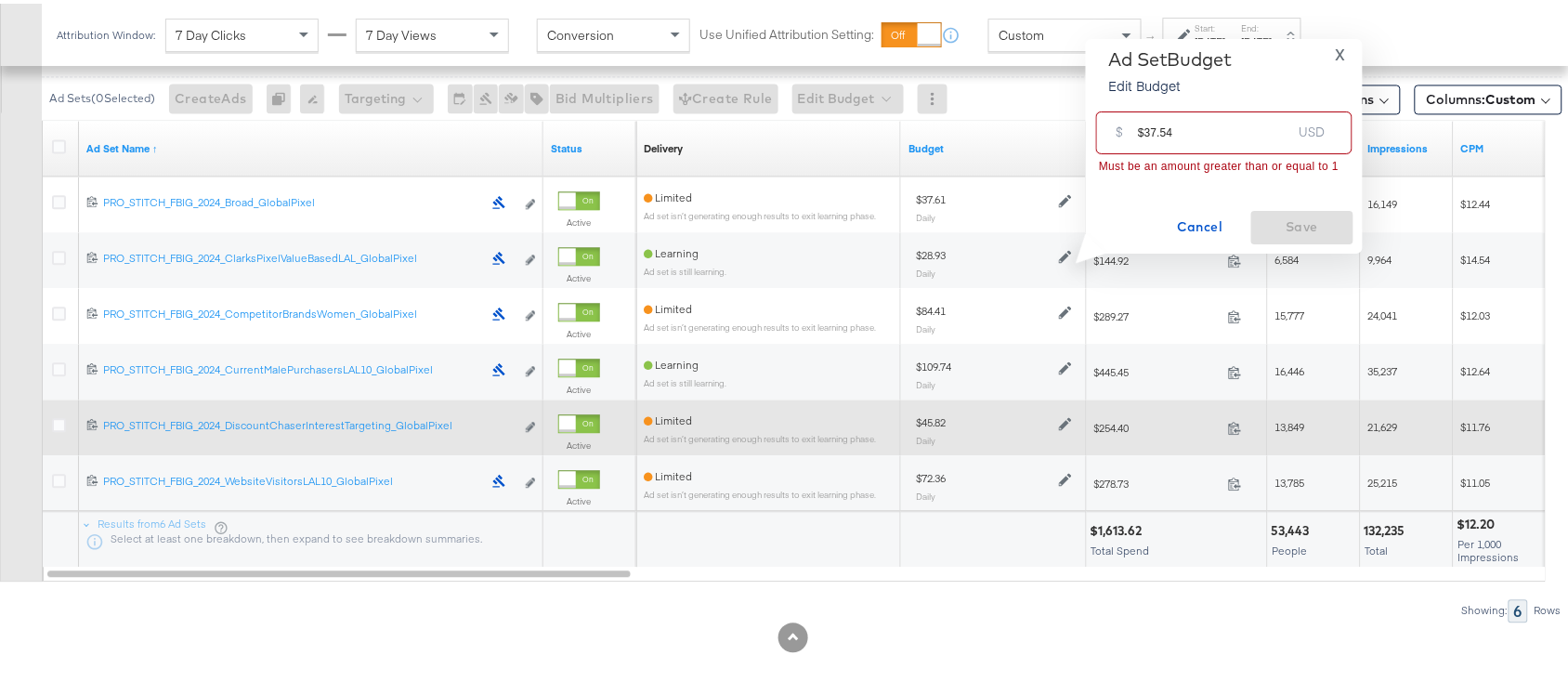
click at [1140, 132] on input "$37.54" at bounding box center [1214, 121] width 154 height 40
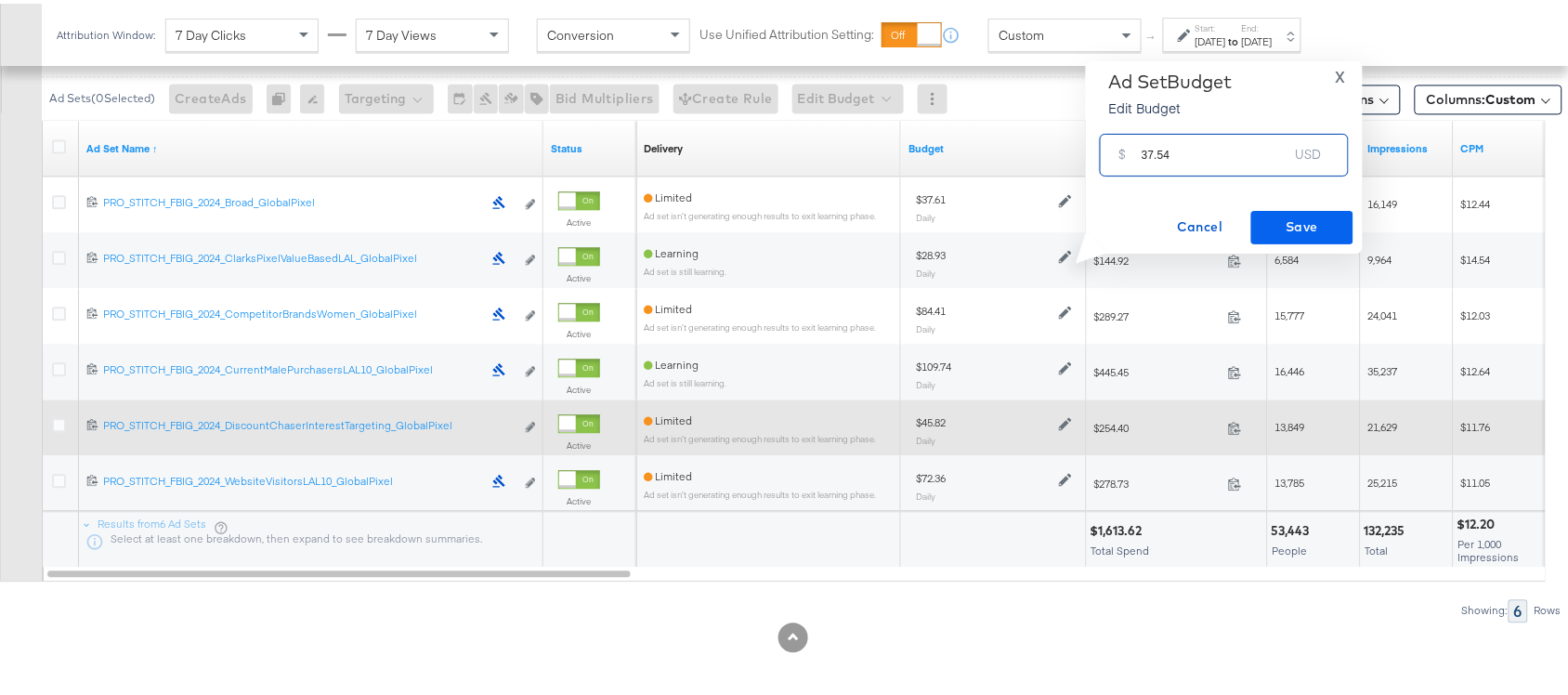
type input "37.54"
click at [1296, 228] on span "Save" at bounding box center [1302, 224] width 88 height 23
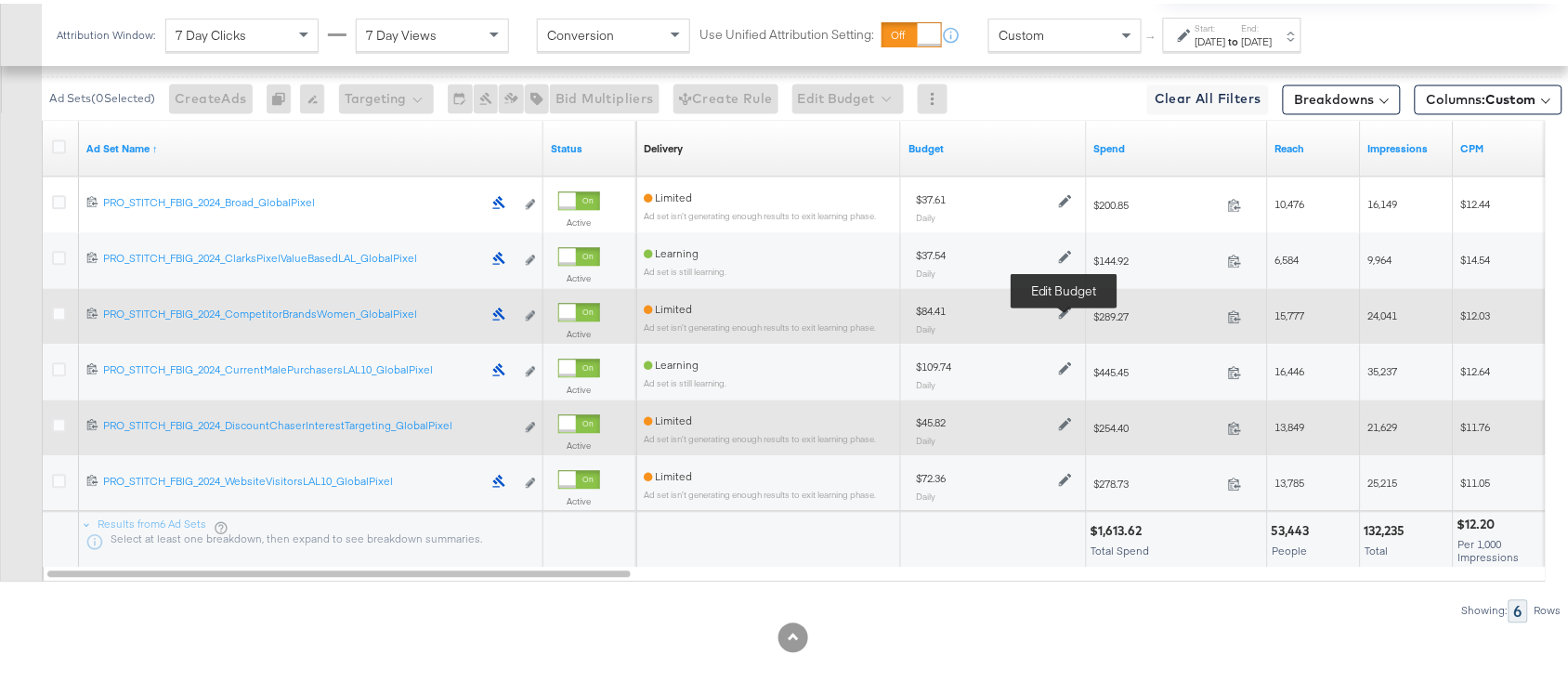
click at [1059, 315] on icon at bounding box center [1064, 308] width 13 height 13
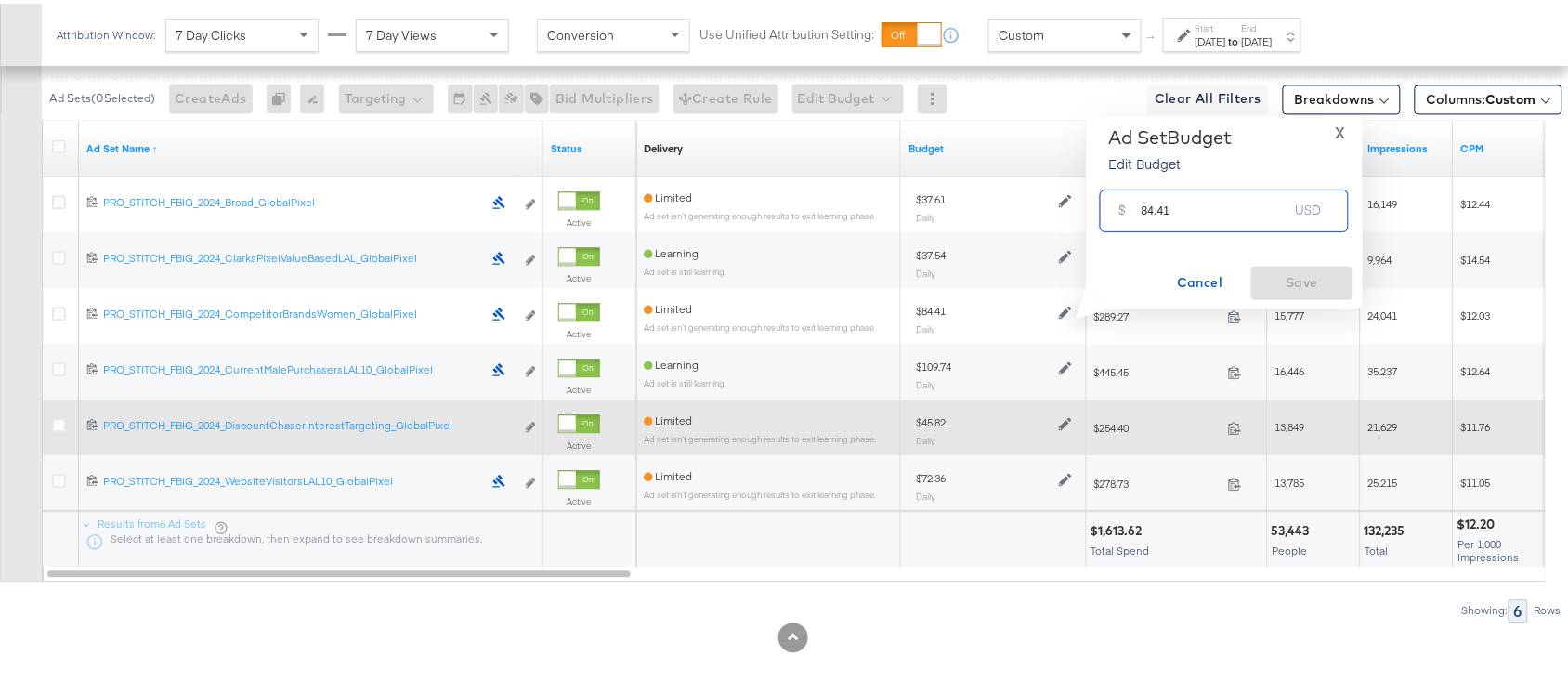
click at [1203, 216] on input "84.41" at bounding box center [1214, 199] width 147 height 40
paste input "$110.42"
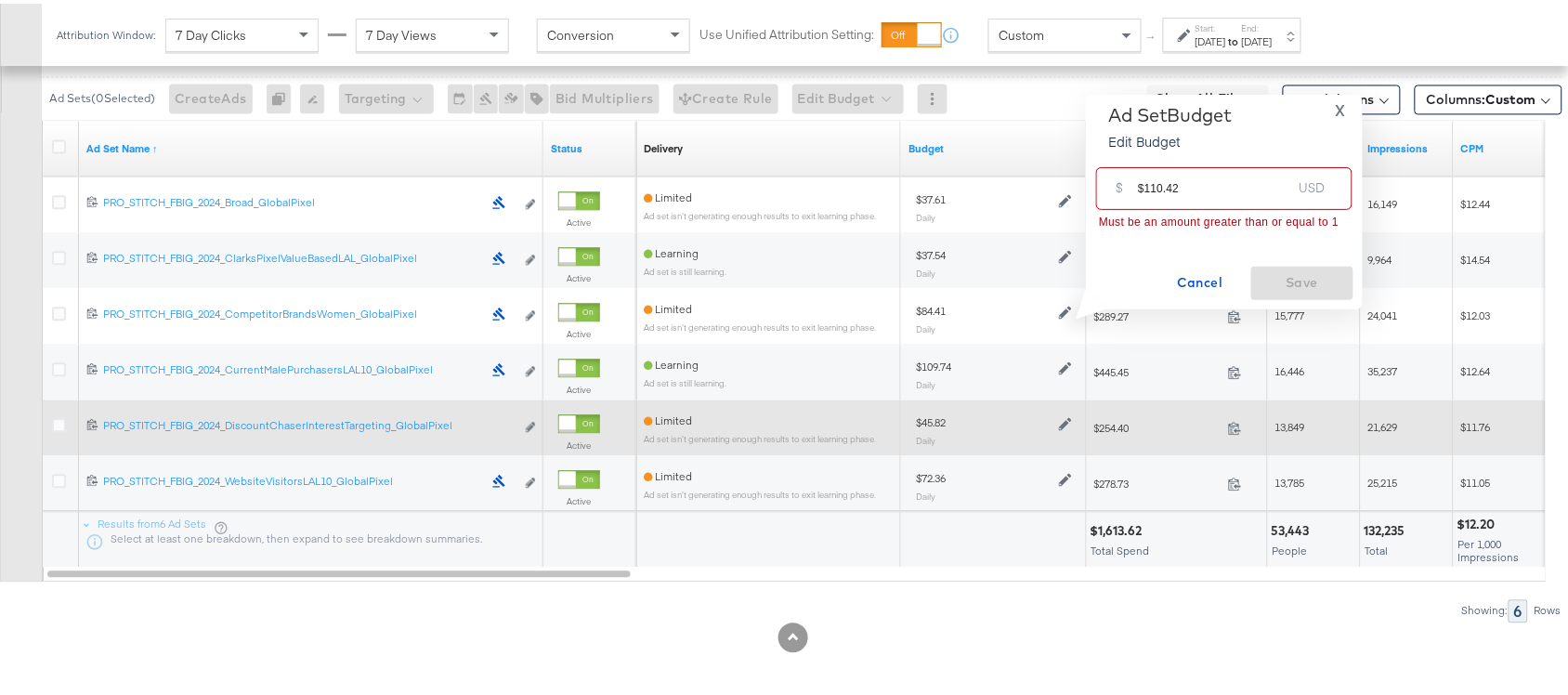
click at [1144, 183] on input "$110.42" at bounding box center [1214, 176] width 154 height 40
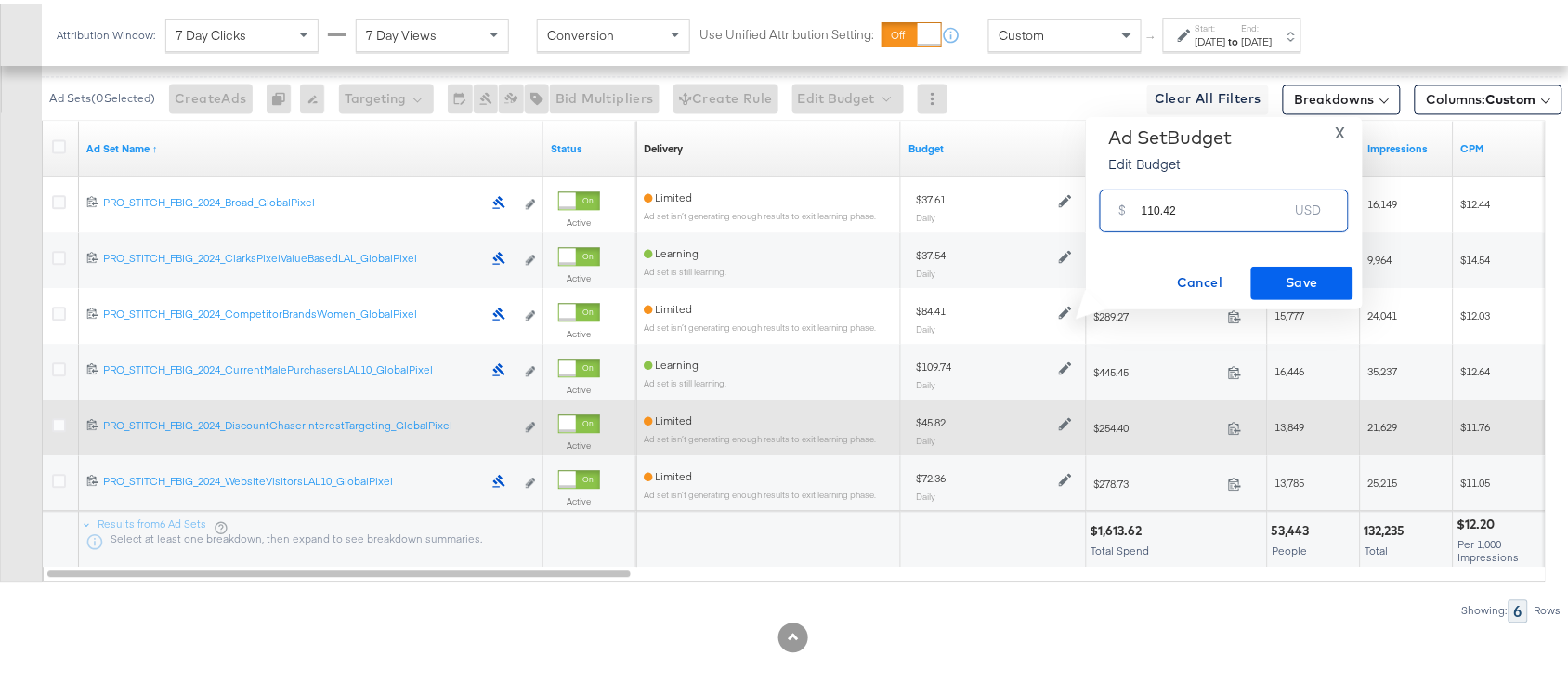
type input "110.42"
click at [1289, 263] on button "Save" at bounding box center [1301, 279] width 102 height 33
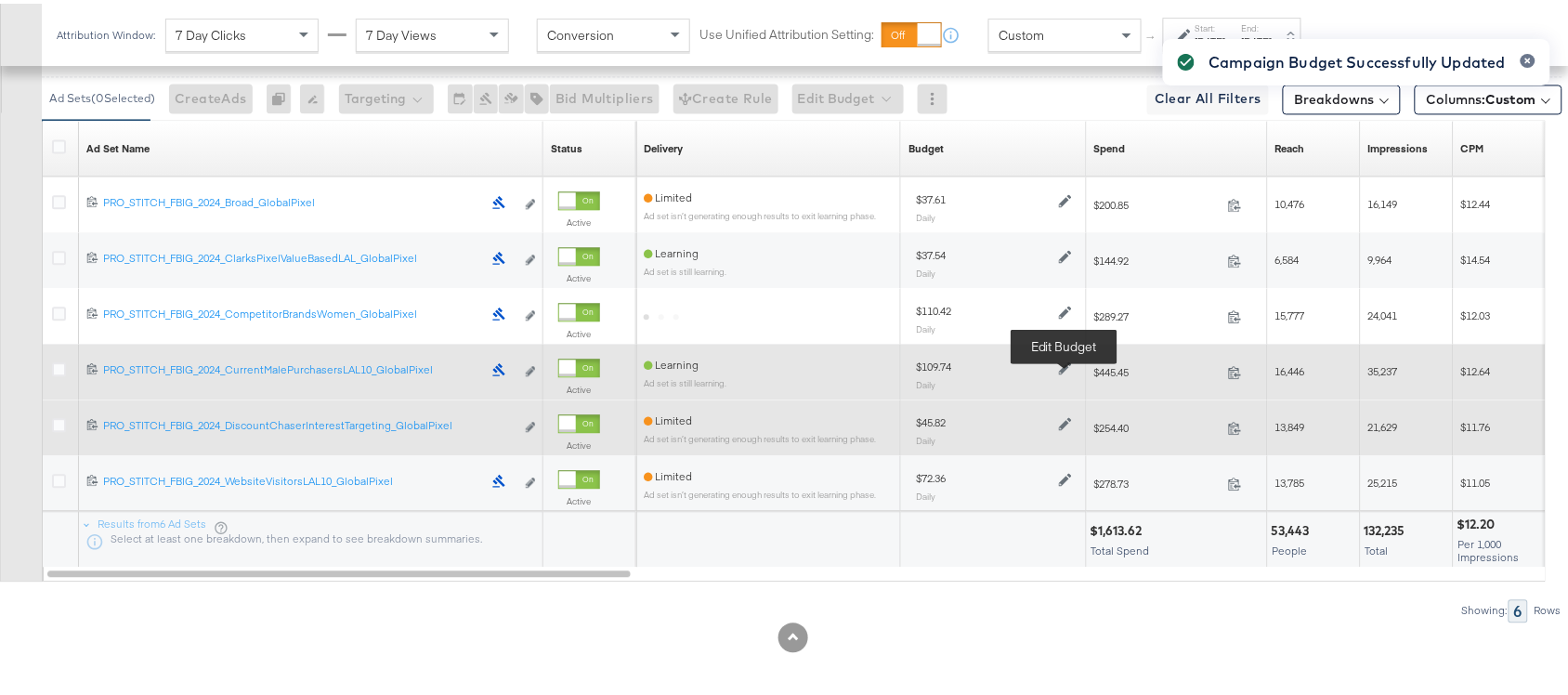
click at [1066, 367] on icon at bounding box center [1064, 365] width 13 height 13
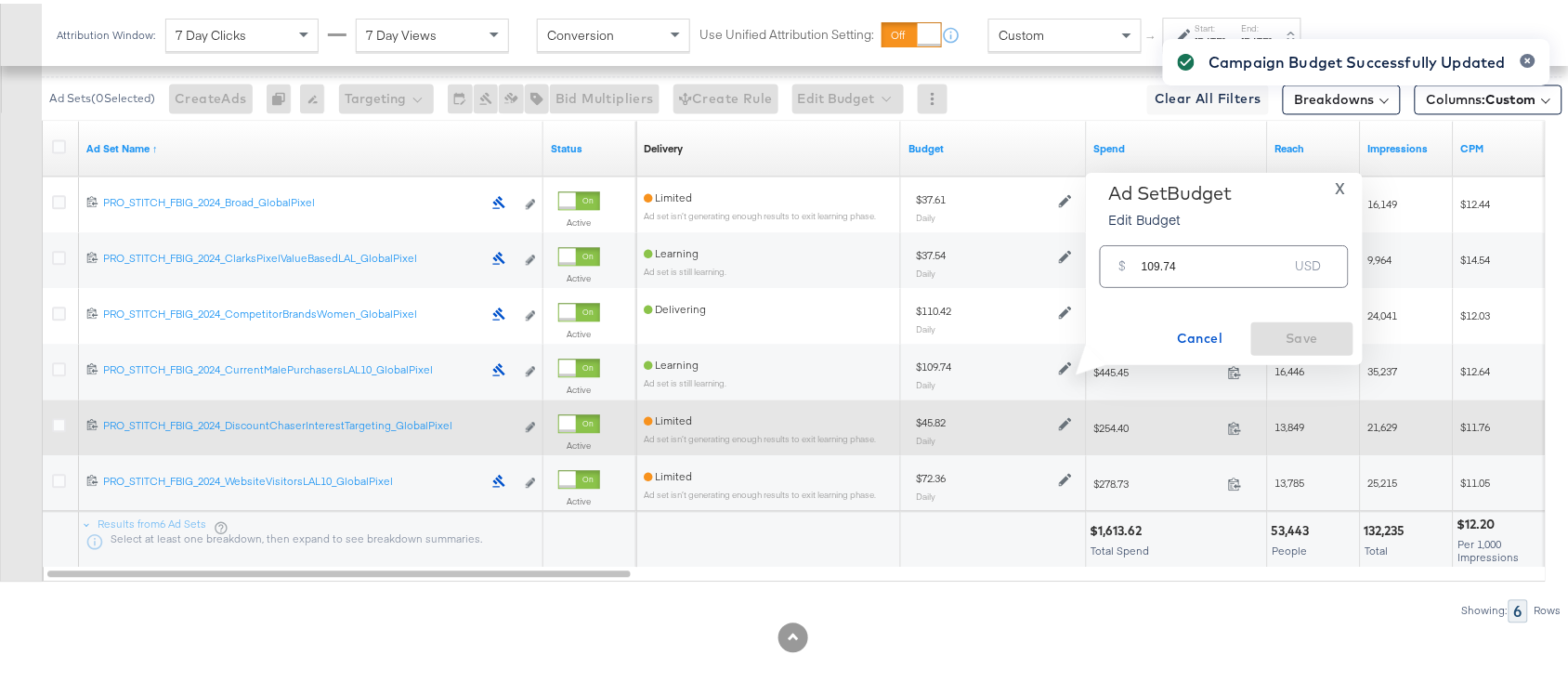
click at [1199, 265] on div "Campaign Budget Successfully Updated" at bounding box center [1356, 313] width 424 height 595
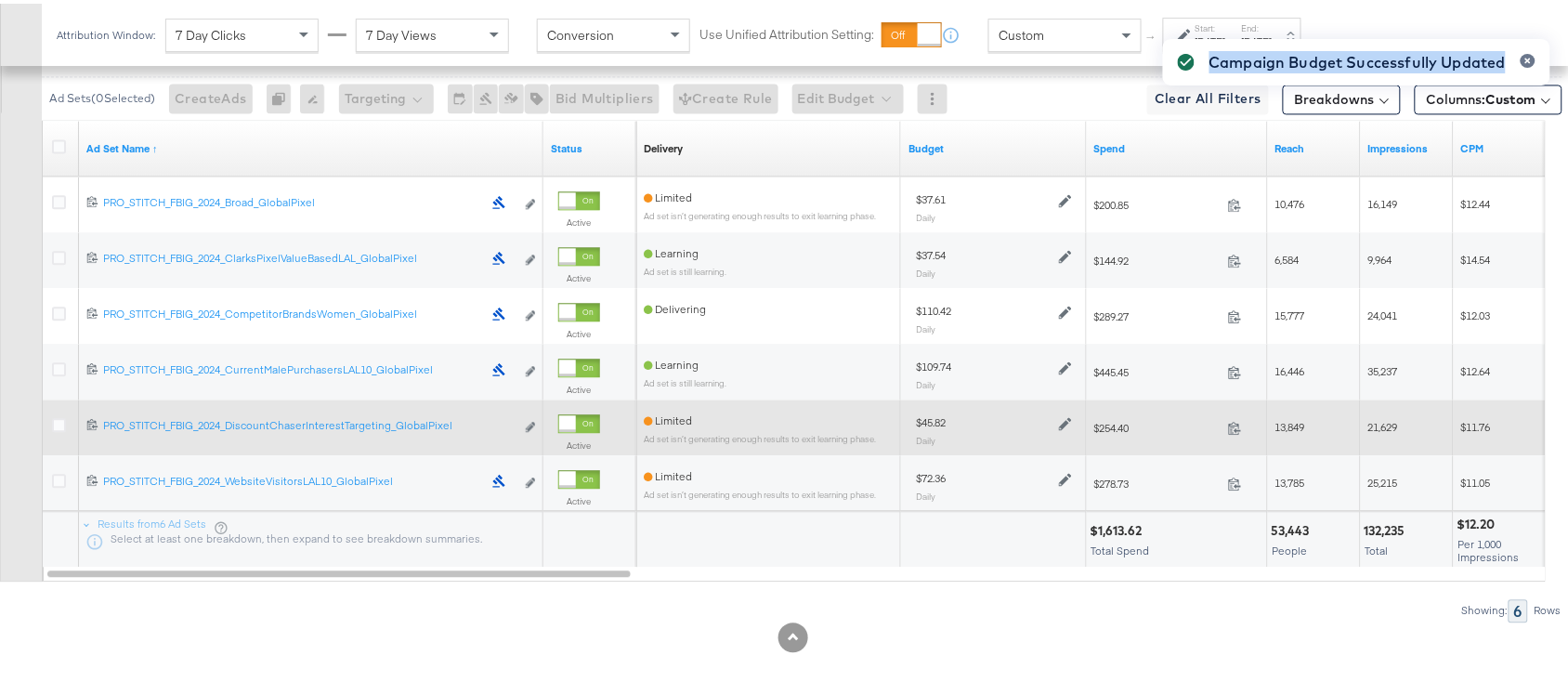
click at [1199, 265] on div "Campaign Budget Successfully Updated" at bounding box center [1356, 313] width 424 height 595
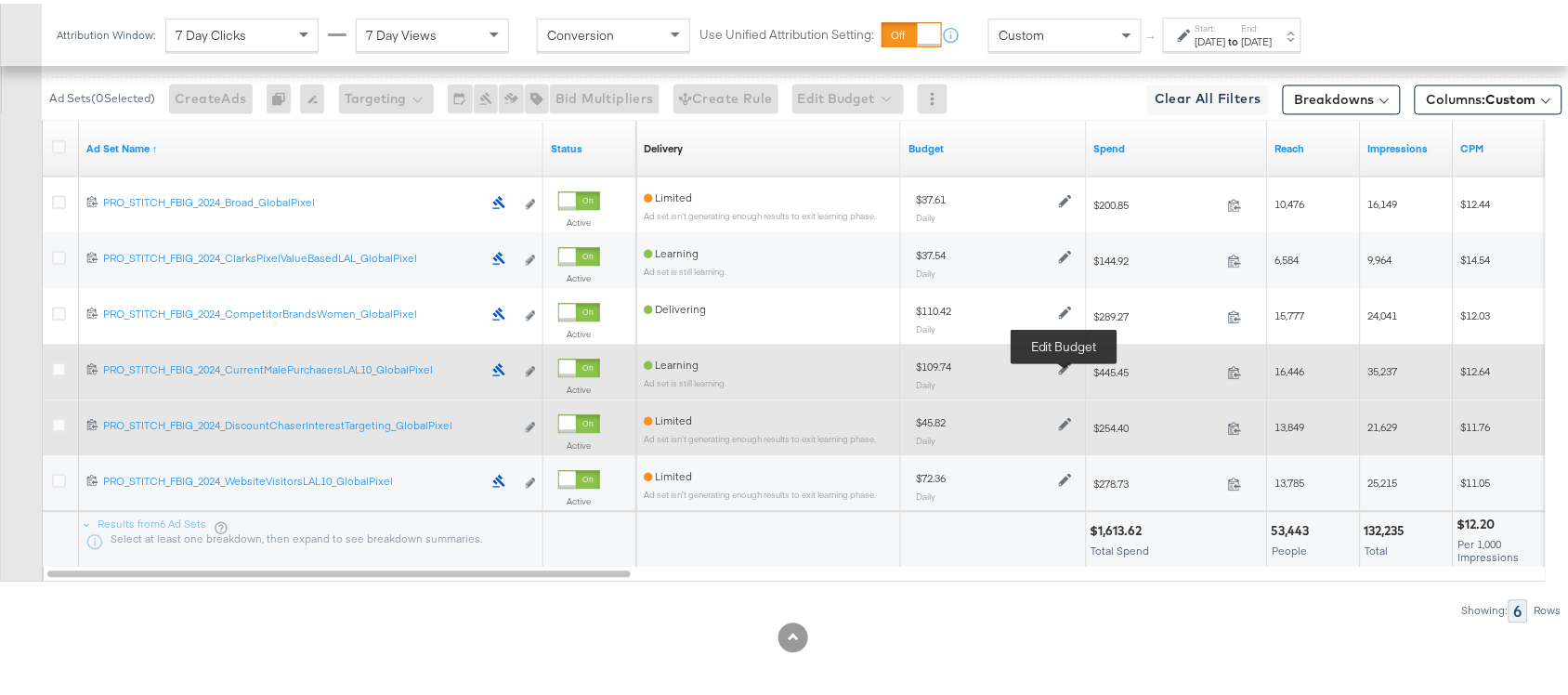
click at [1065, 362] on icon at bounding box center [1064, 364] width 13 height 13
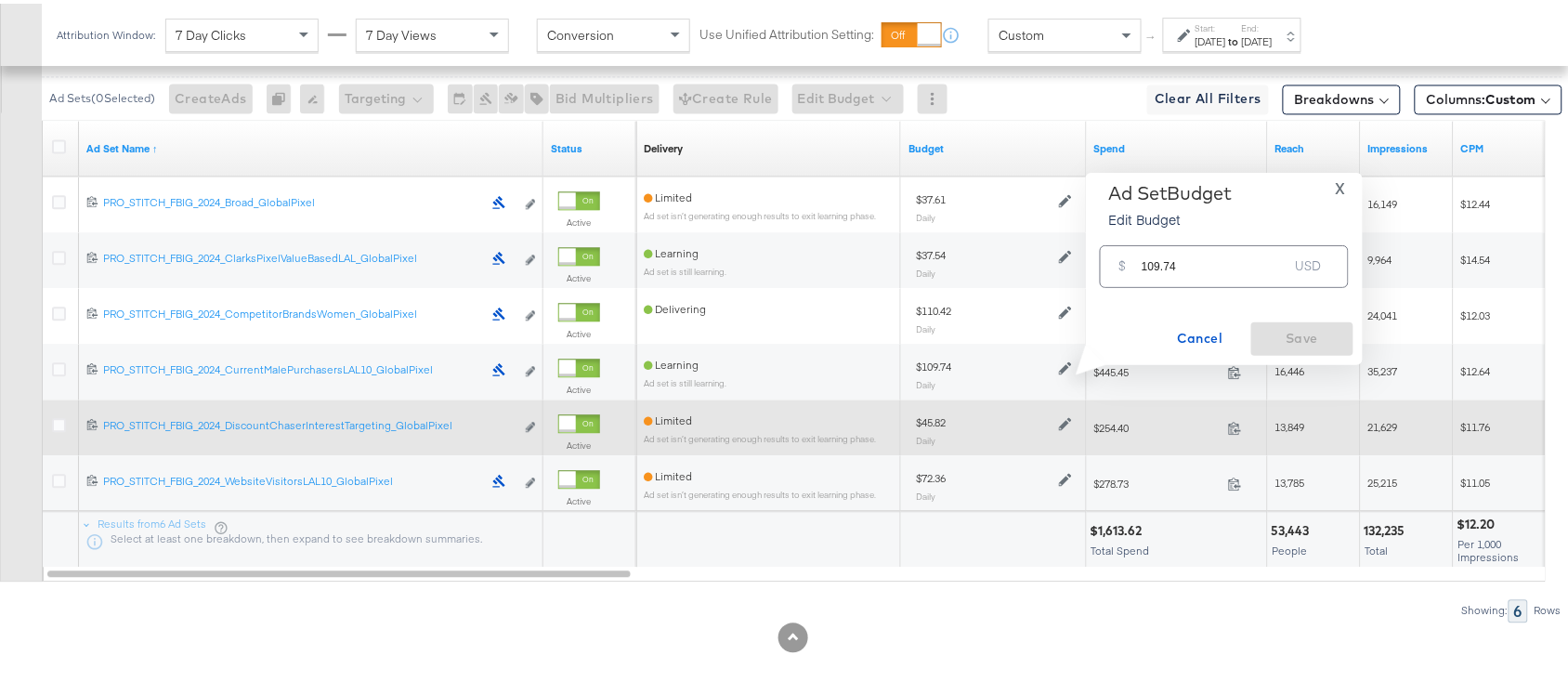
click at [1198, 261] on input "109.74" at bounding box center [1214, 255] width 147 height 40
paste input "$42.31"
click at [1198, 261] on div "$ $42.31 USD" at bounding box center [1224, 262] width 249 height 42
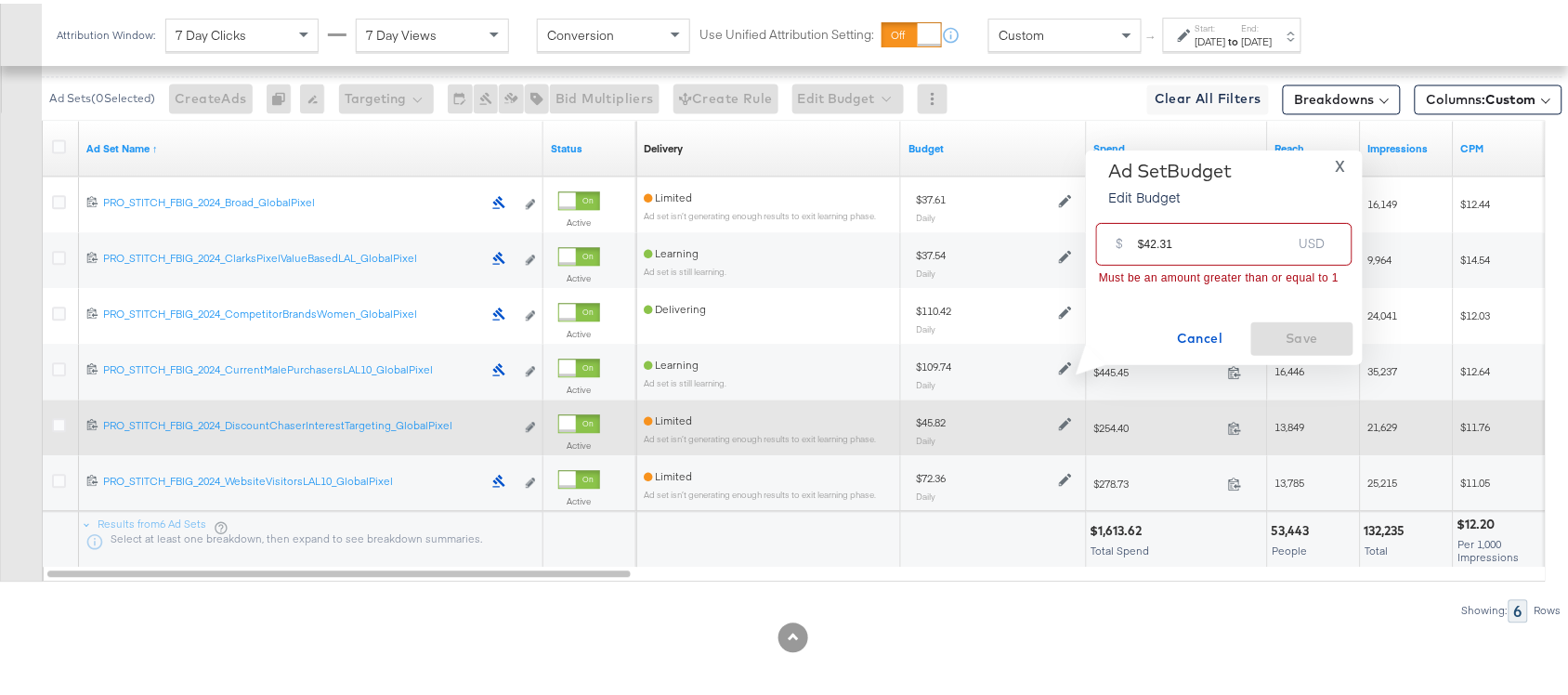
click at [1144, 249] on input "$42.31" at bounding box center [1214, 233] width 154 height 40
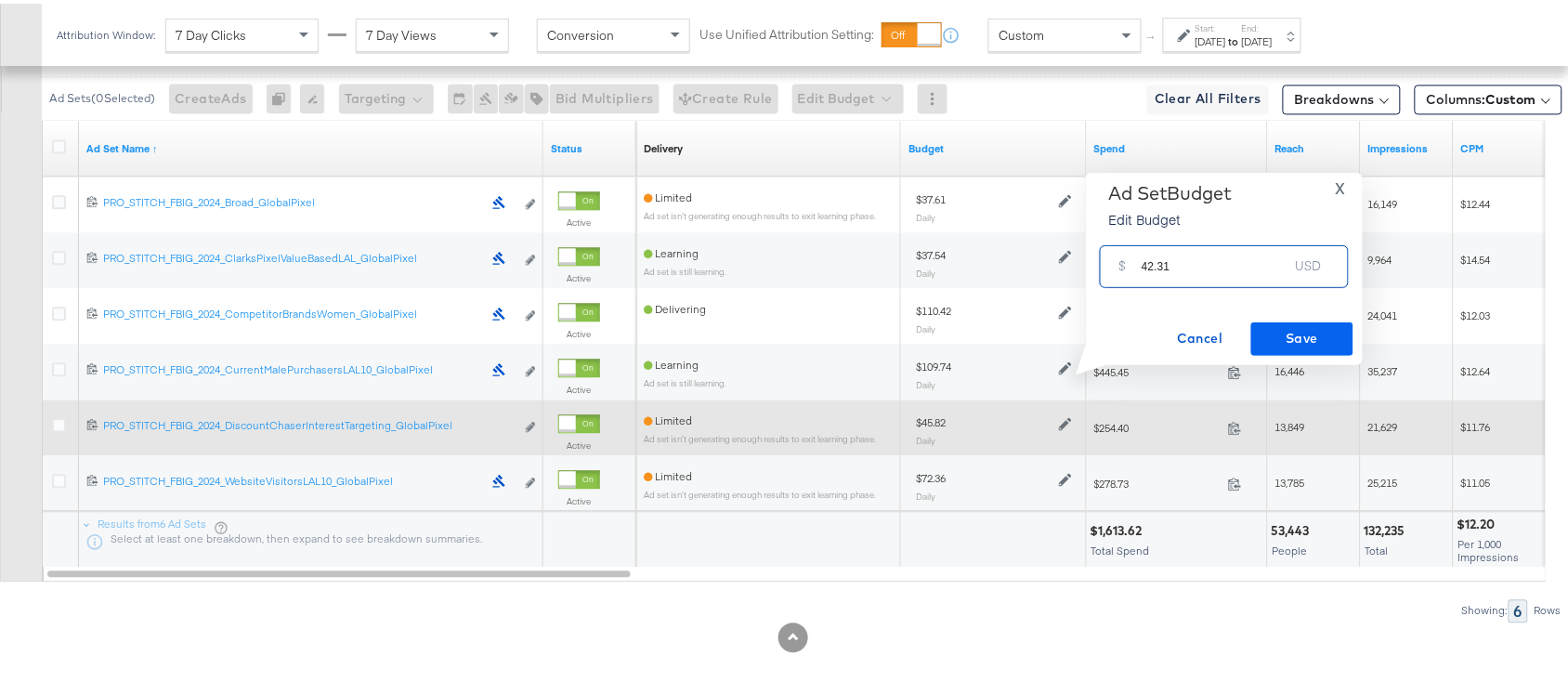
type input "42.31"
click at [1301, 332] on span "Save" at bounding box center [1302, 335] width 88 height 23
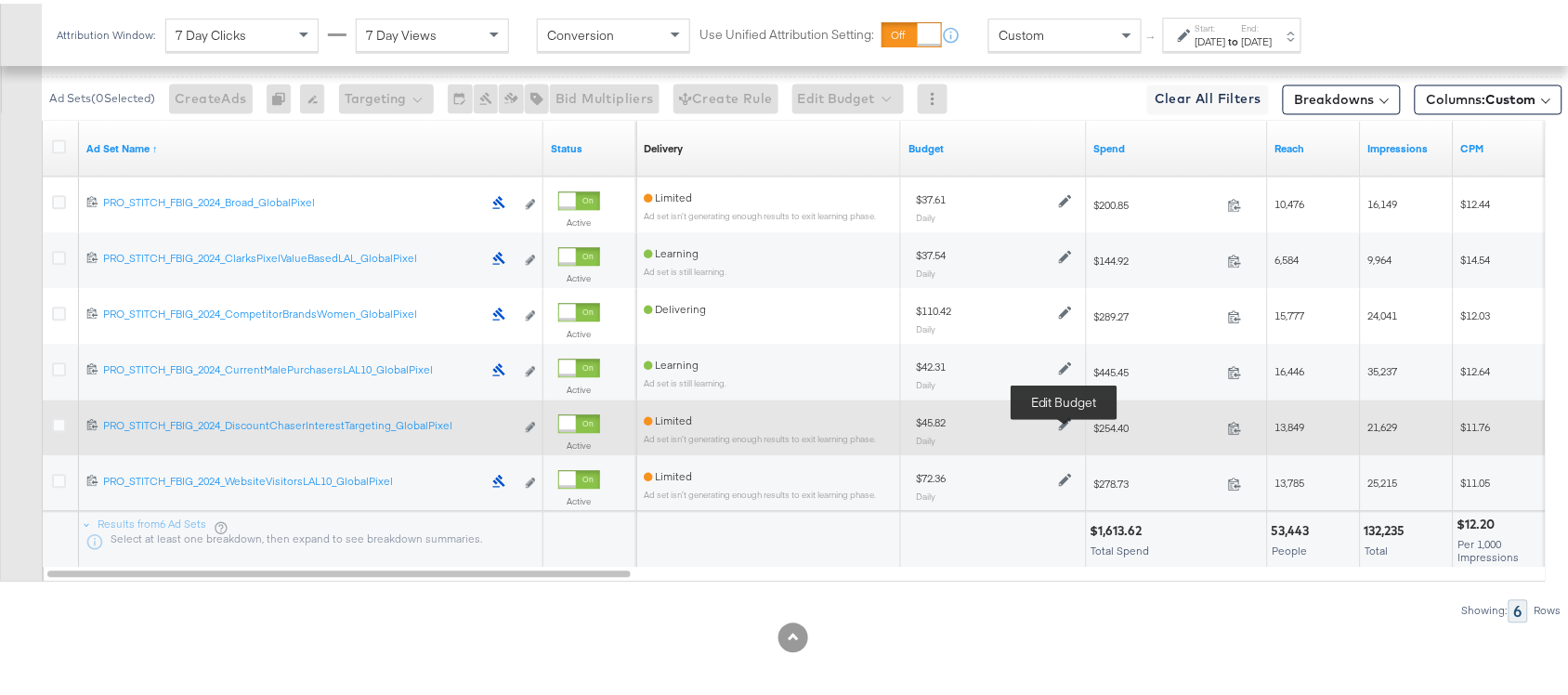
click at [1063, 425] on icon at bounding box center [1064, 421] width 13 height 13
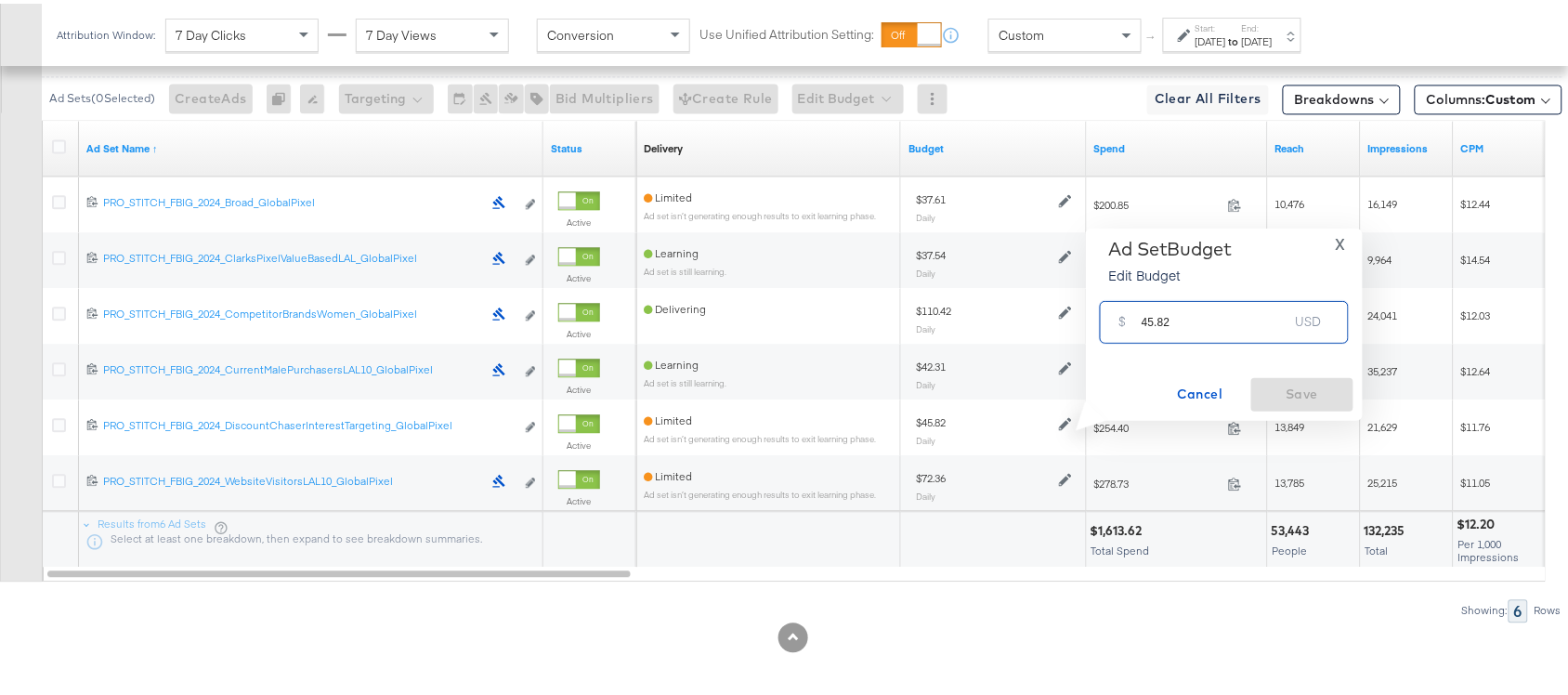
click at [1190, 318] on input "45.82" at bounding box center [1214, 311] width 147 height 40
paste input "$52.3"
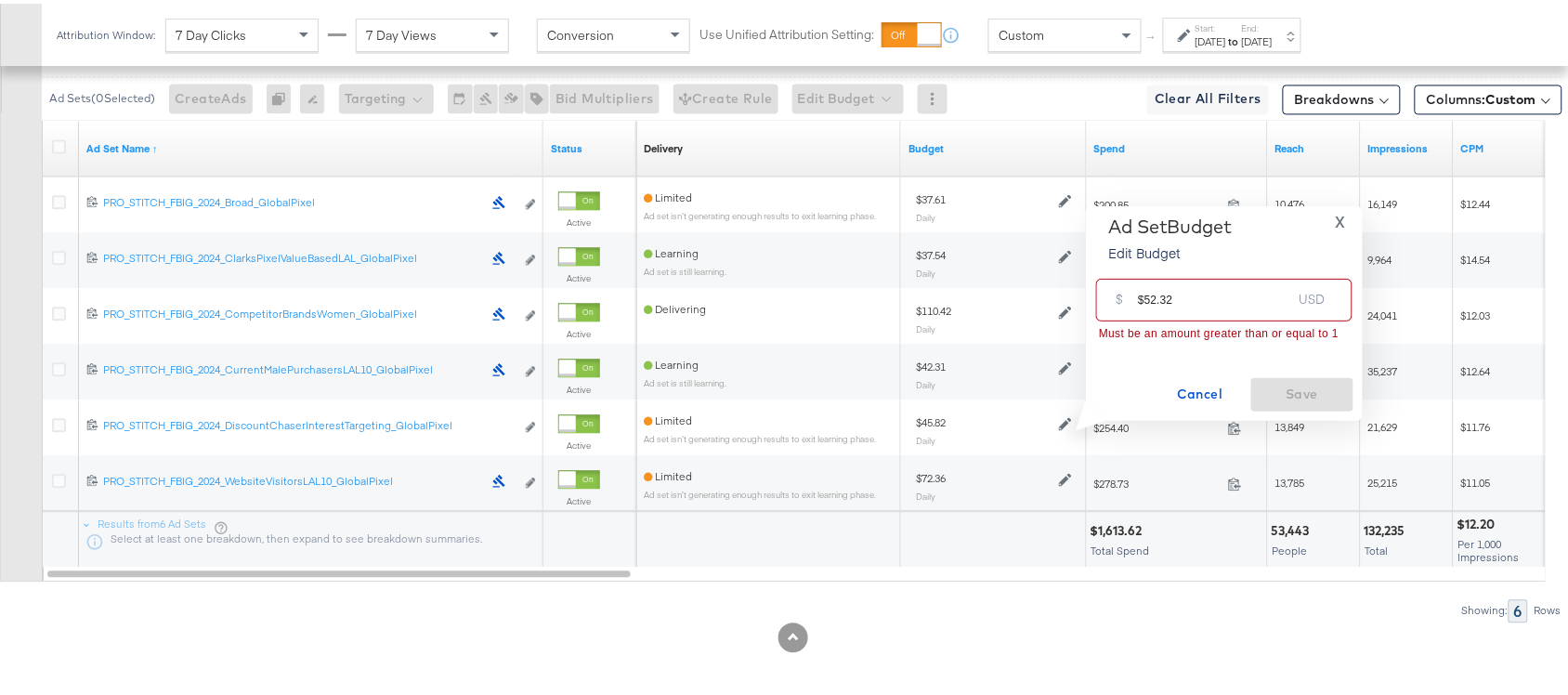
click at [1144, 295] on input "$52.32" at bounding box center [1214, 288] width 154 height 40
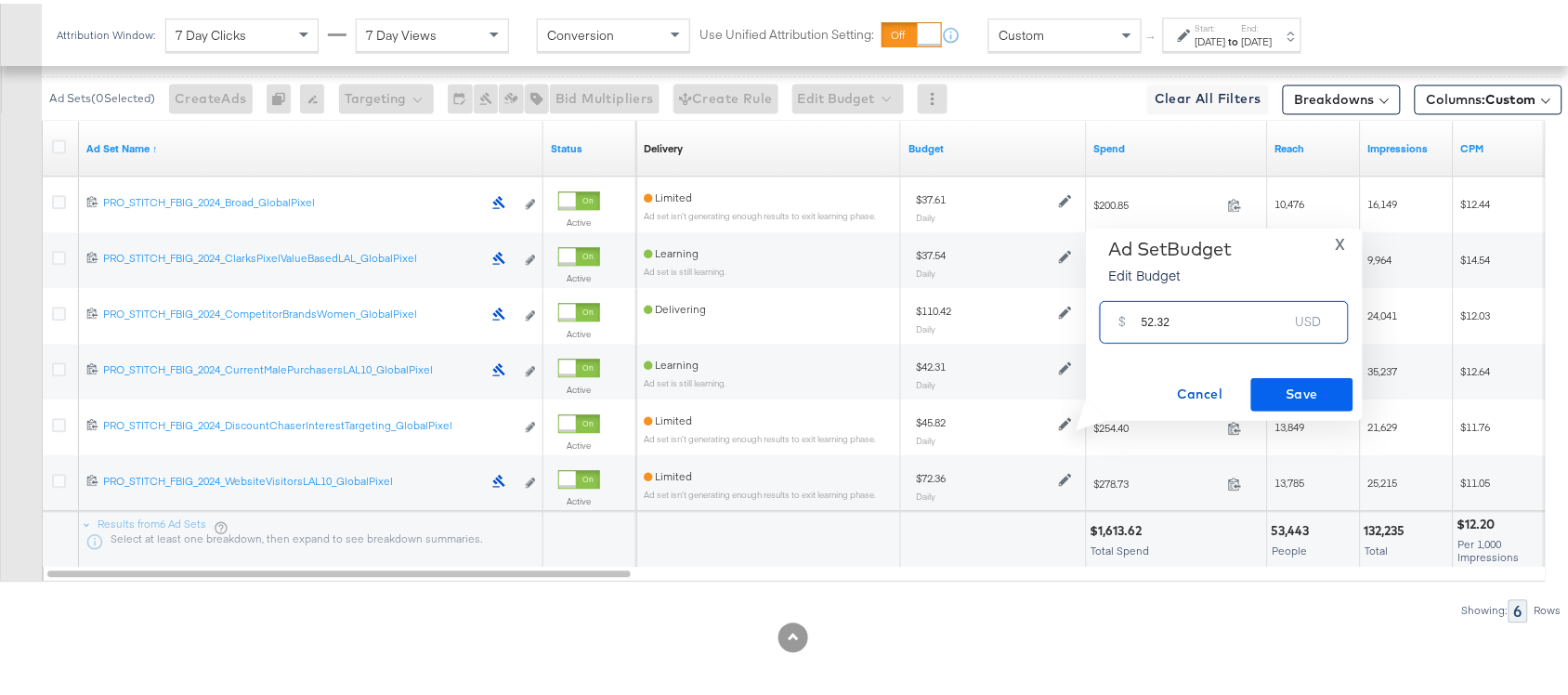
type input "52.32"
click at [1287, 384] on span "Save" at bounding box center [1302, 391] width 88 height 23
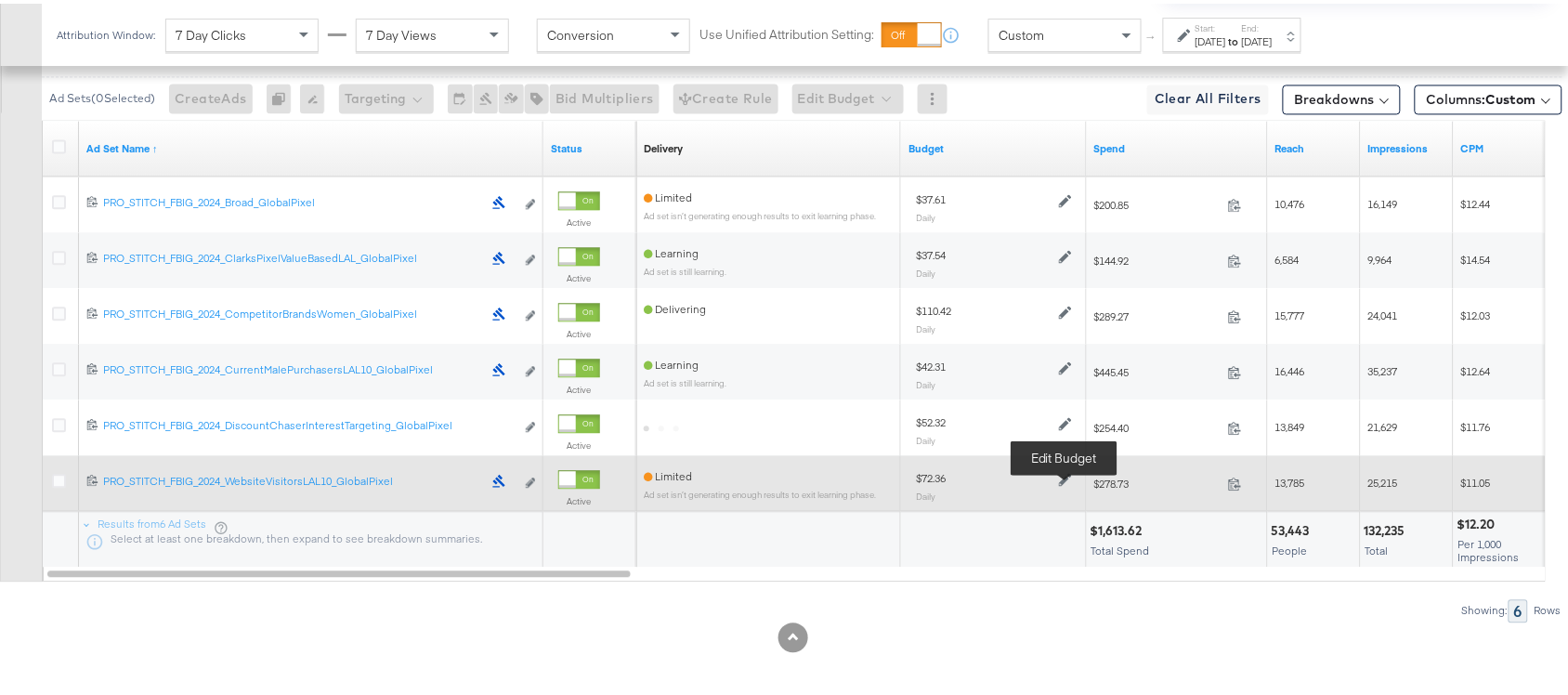
click at [1060, 479] on icon at bounding box center [1064, 475] width 13 height 13
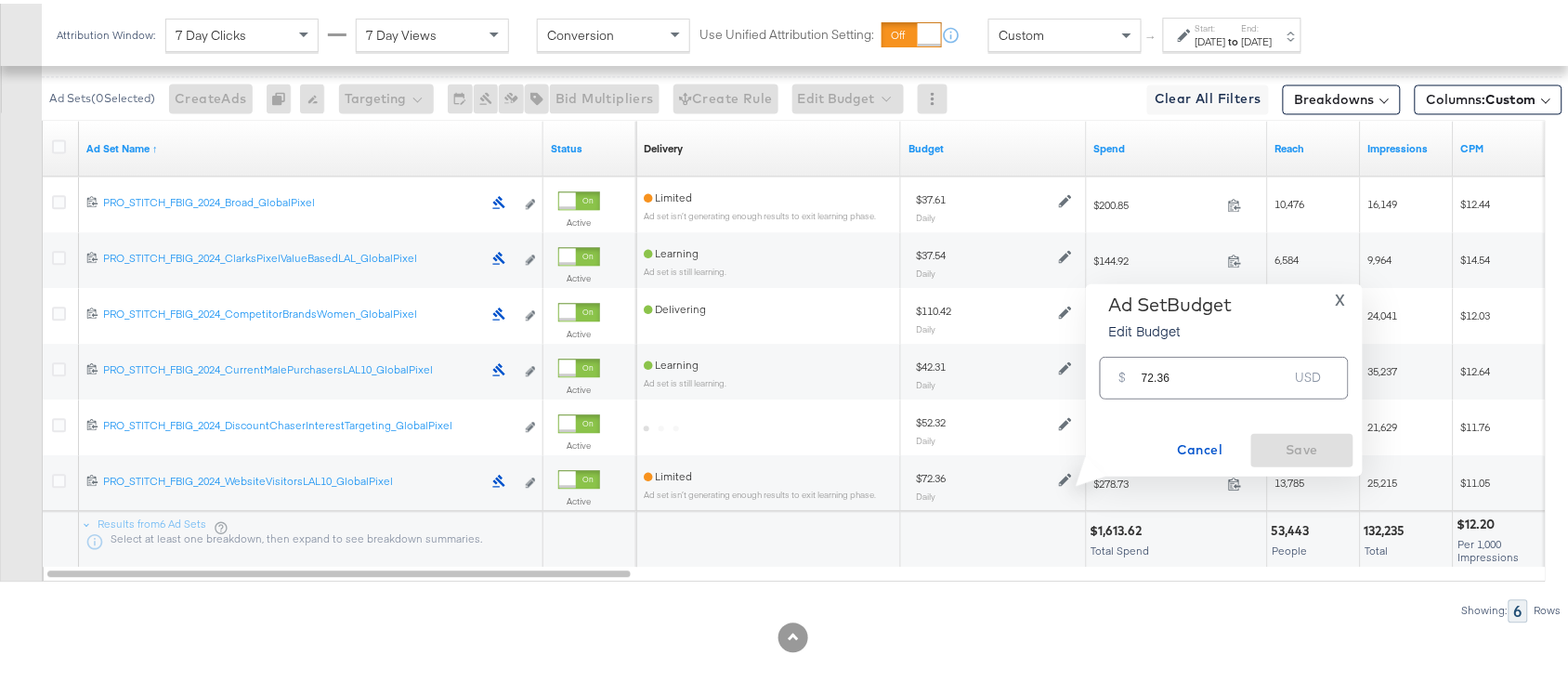
click at [1203, 378] on input "72.36" at bounding box center [1214, 366] width 147 height 40
paste input "$109.28"
click at [1203, 378] on div "$ 72.36 USD" at bounding box center [1224, 374] width 249 height 42
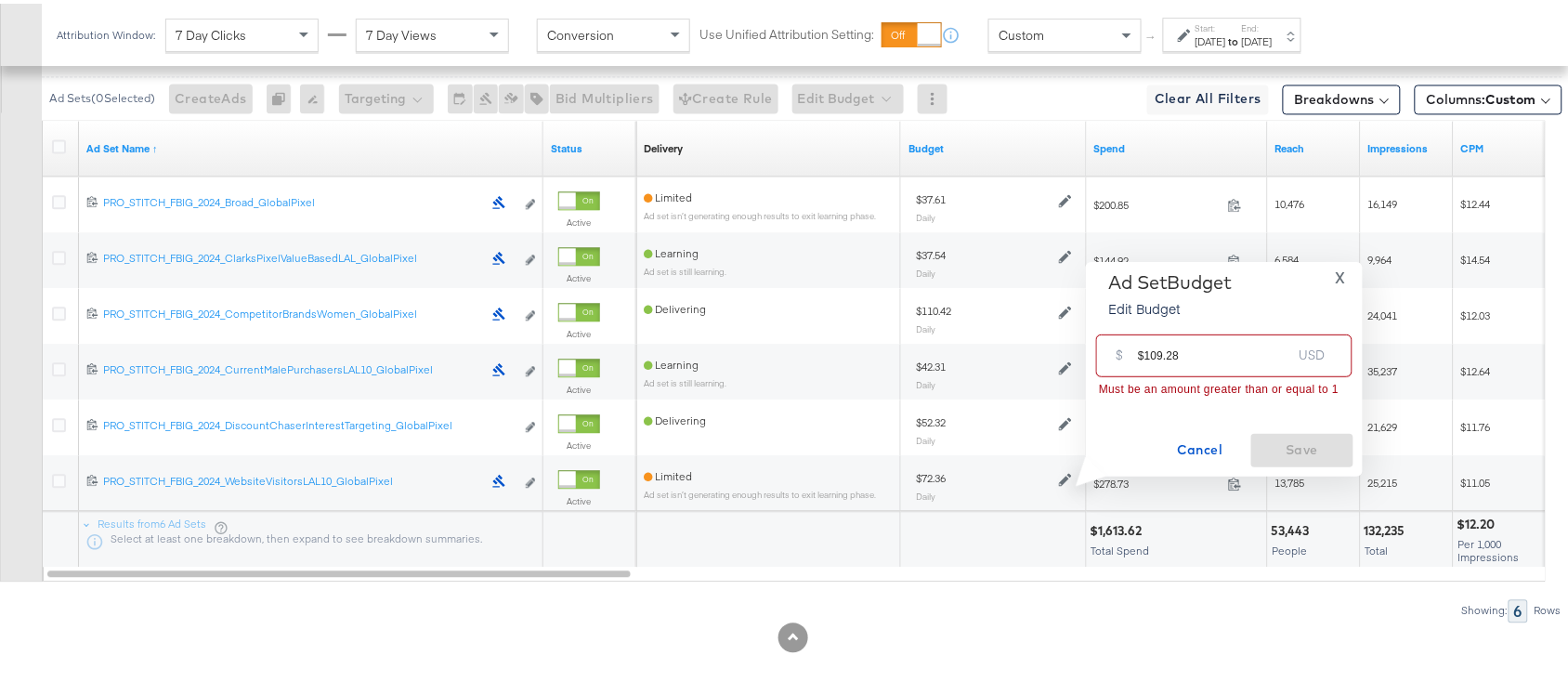
click at [1144, 351] on input "$109.28" at bounding box center [1214, 344] width 154 height 40
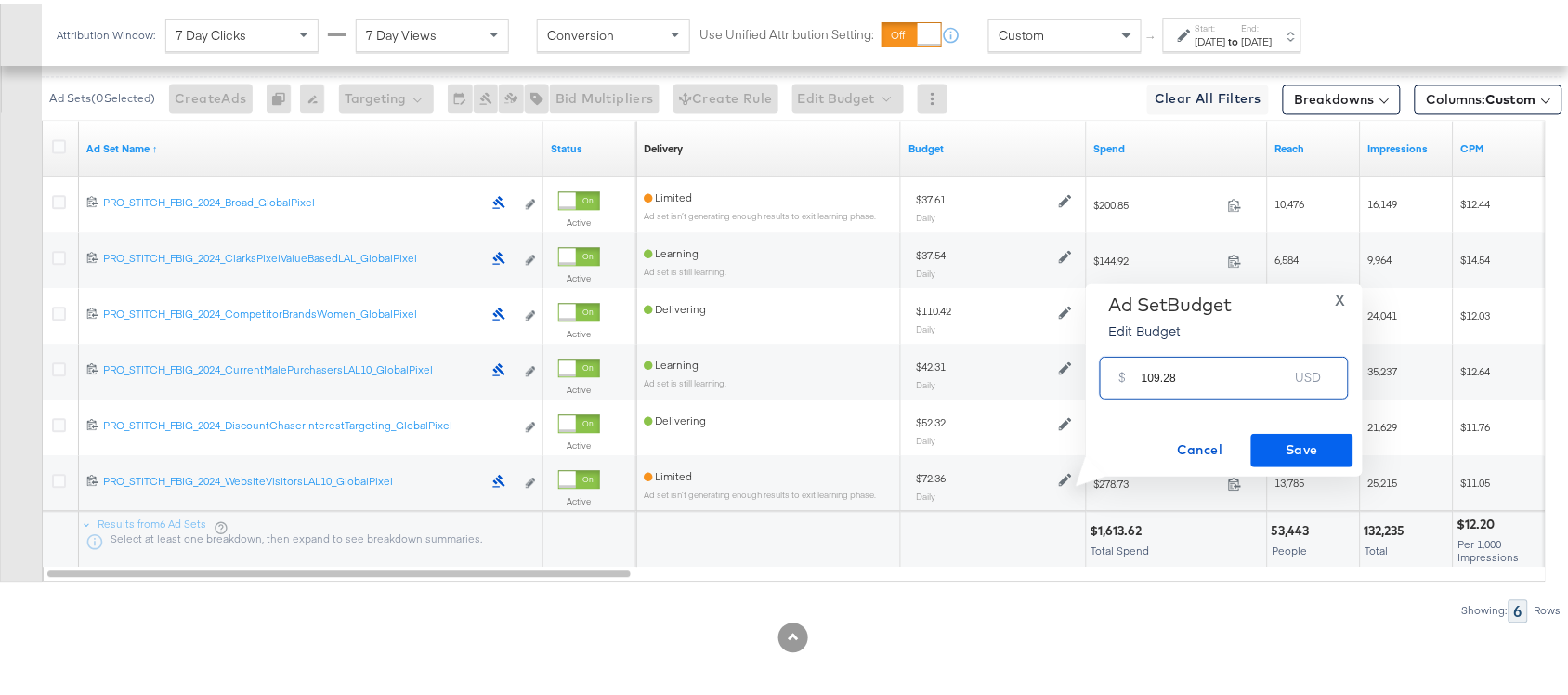
type input "109.28"
click at [1279, 439] on span "Save" at bounding box center [1302, 447] width 88 height 23
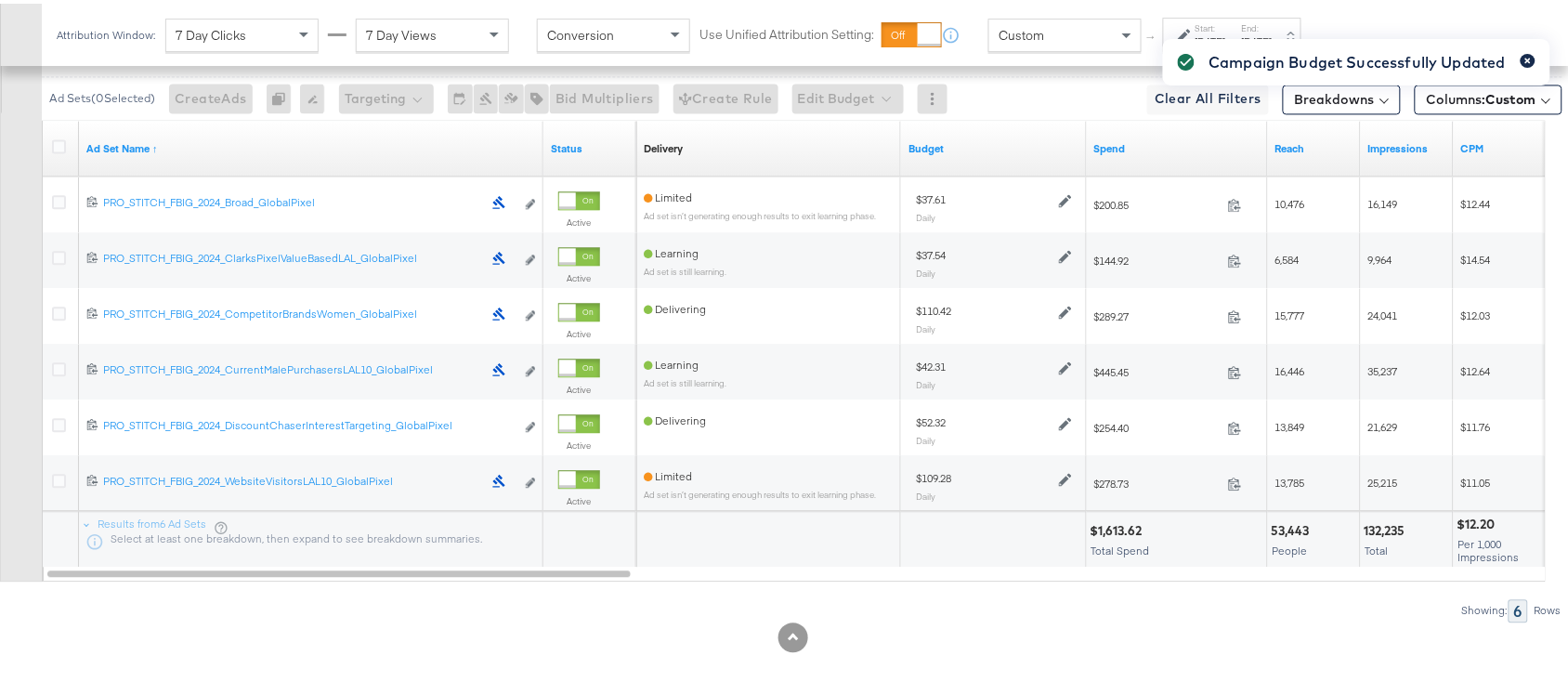
click at [1524, 54] on icon "button" at bounding box center [1528, 56] width 8 height 11
click at [1001, 598] on div "Ad Sets ( 0 Selected) Create Ads At least one ad set must be selected 0 Rename …" at bounding box center [781, 315] width 1562 height 605
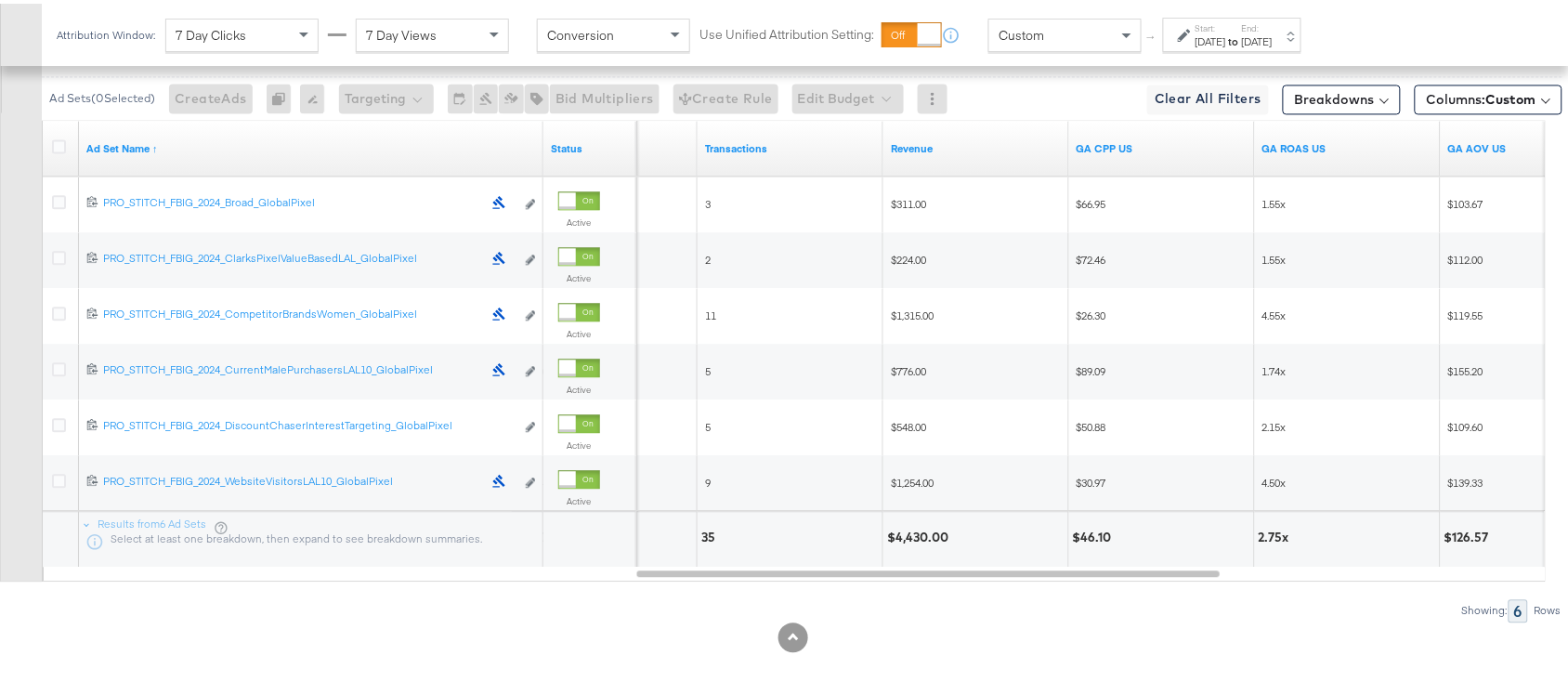
scroll to position [1122, 0]
click at [1022, 620] on div "Showing: 6 Rows" at bounding box center [781, 610] width 1562 height 23
